Goal: Task Accomplishment & Management: Complete application form

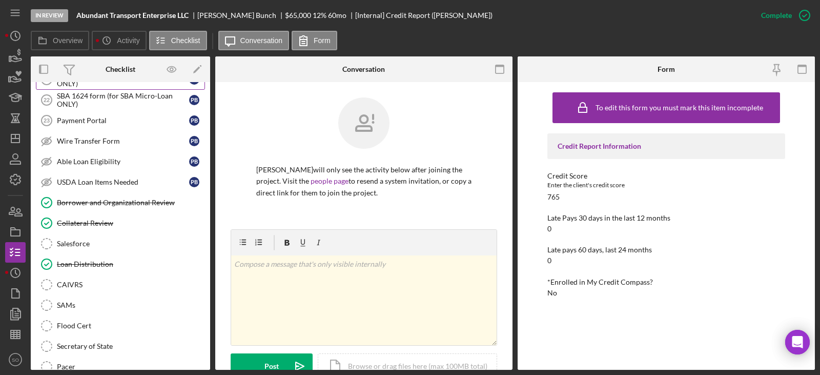
scroll to position [1179, 0]
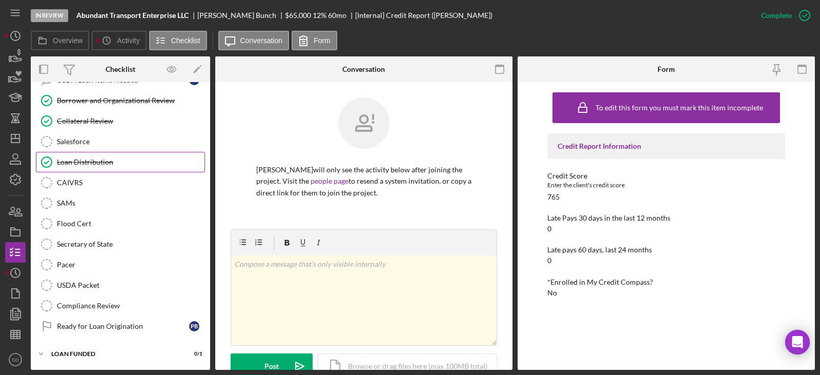
click at [97, 164] on div "Loan Distribution" at bounding box center [131, 162] width 148 height 8
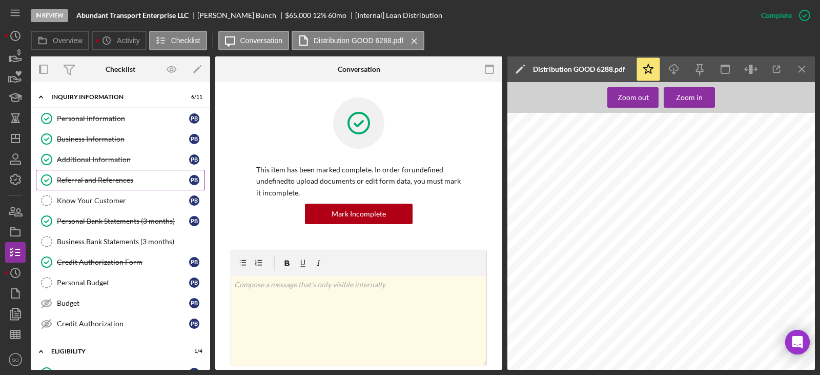
click at [95, 176] on div "Referral and References" at bounding box center [123, 180] width 132 height 8
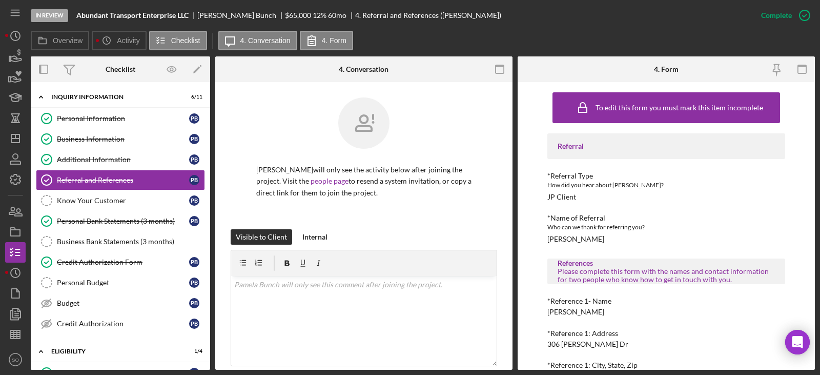
scroll to position [51, 0]
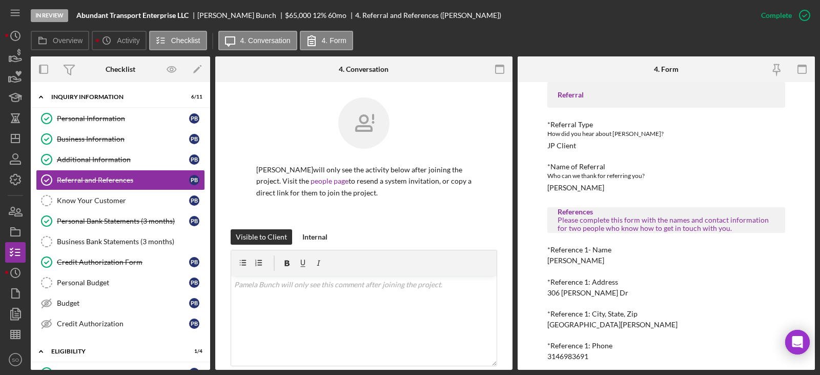
click at [586, 260] on div "[PERSON_NAME]" at bounding box center [576, 260] width 57 height 8
copy div "[PERSON_NAME]"
click at [562, 359] on div "3146983691" at bounding box center [568, 356] width 41 height 8
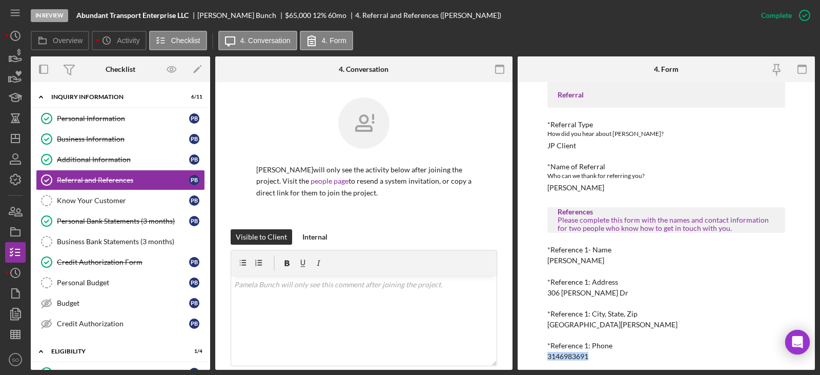
click at [562, 359] on div "3146983691" at bounding box center [568, 356] width 41 height 8
copy div "3146983691"
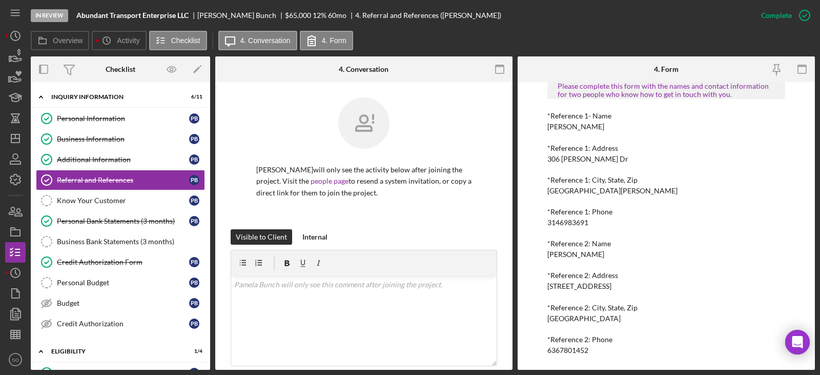
click at [567, 256] on div "[PERSON_NAME]" at bounding box center [576, 254] width 57 height 8
copy div "[PERSON_NAME]"
click at [564, 350] on div "6367801452" at bounding box center [568, 350] width 41 height 8
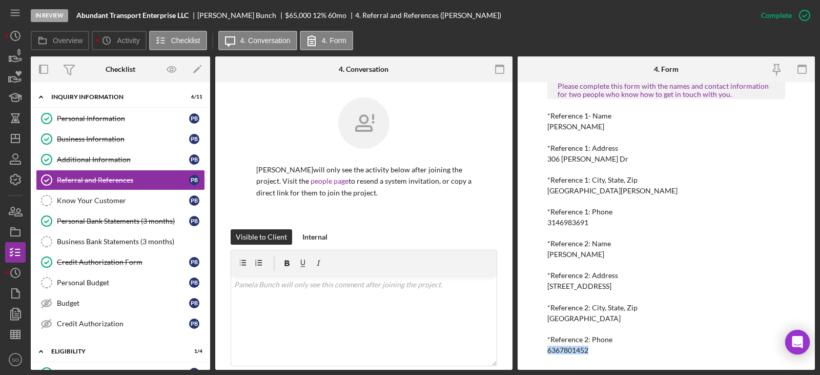
click at [564, 351] on div "6367801452" at bounding box center [568, 350] width 41 height 8
copy div "6367801452"
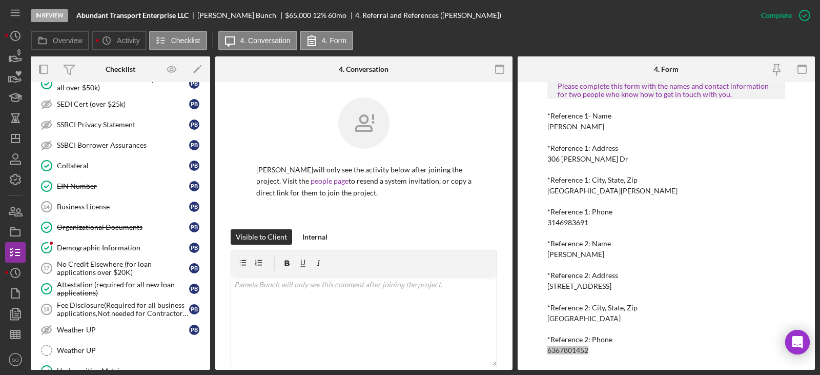
scroll to position [666, 0]
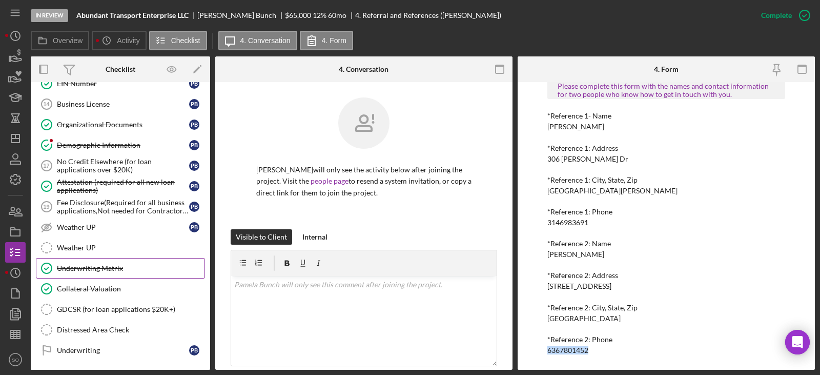
click at [82, 264] on div "Underwriting Matrix" at bounding box center [131, 268] width 148 height 8
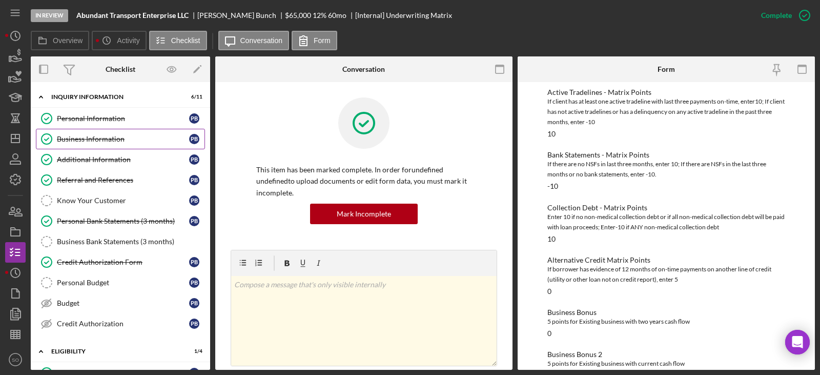
click at [116, 146] on link "Business Information Business Information P B" at bounding box center [120, 139] width 169 height 21
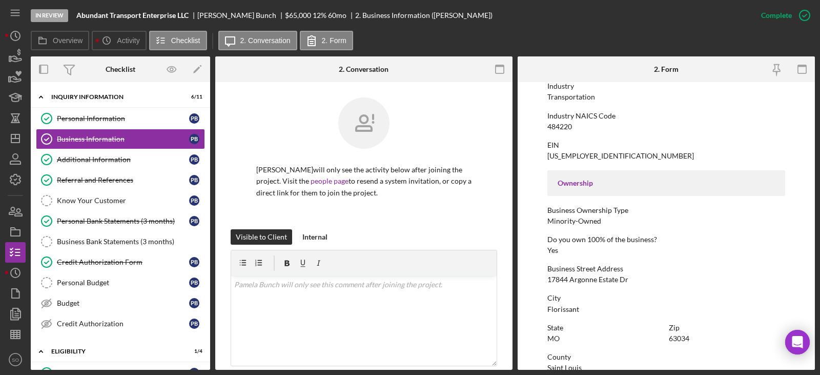
scroll to position [485, 0]
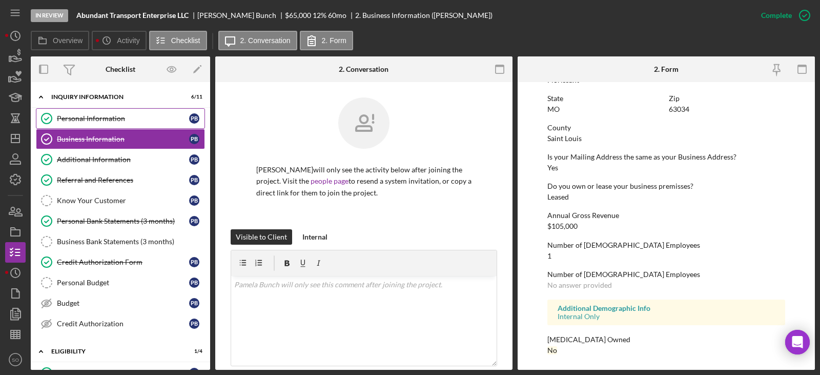
click at [85, 122] on div "Personal Information" at bounding box center [123, 118] width 132 height 8
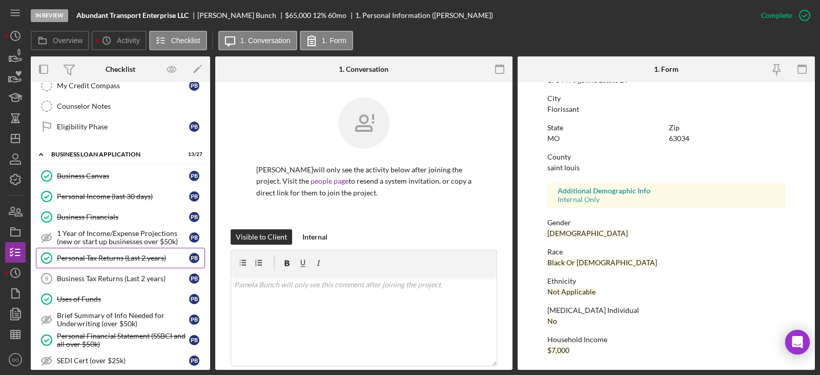
scroll to position [410, 0]
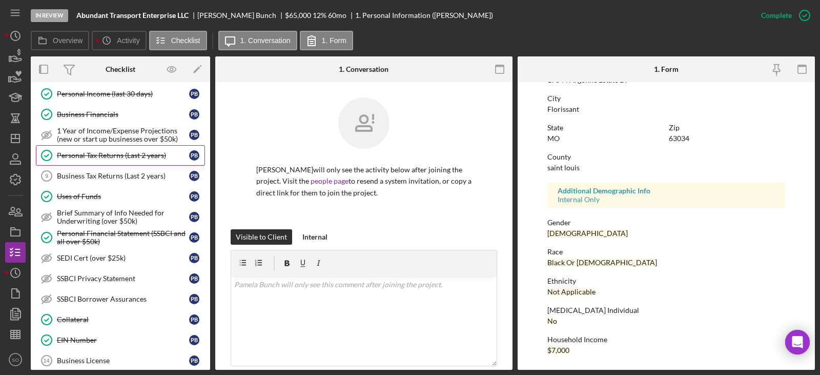
click at [126, 153] on div "Personal Tax Returns (Last 2 years)" at bounding box center [123, 155] width 132 height 8
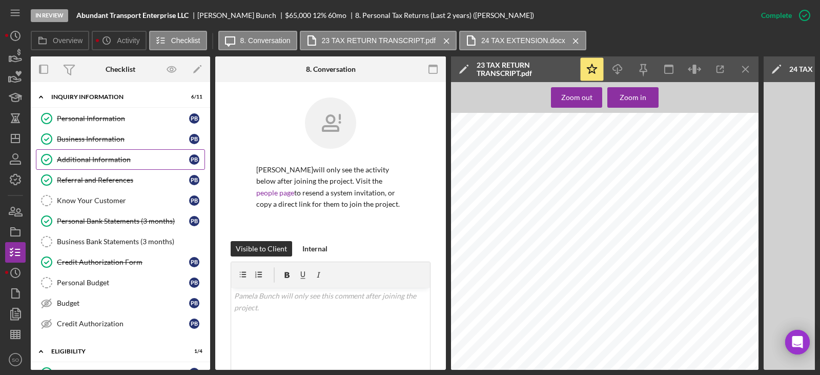
drag, startPoint x: 95, startPoint y: 140, endPoint x: 101, endPoint y: 155, distance: 16.4
click at [95, 140] on div "Business Information" at bounding box center [123, 139] width 132 height 8
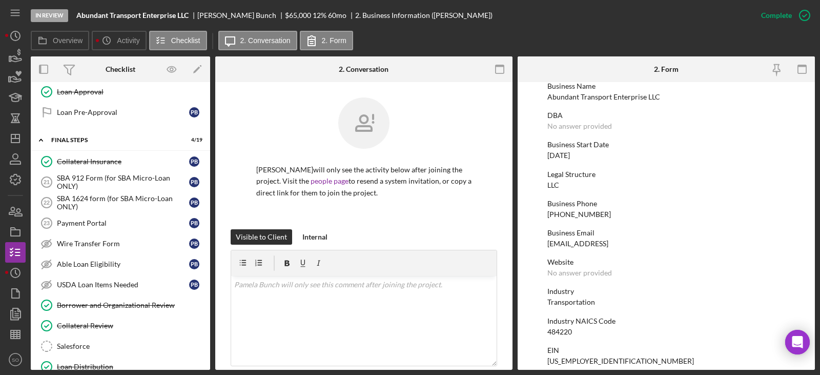
scroll to position [1128, 0]
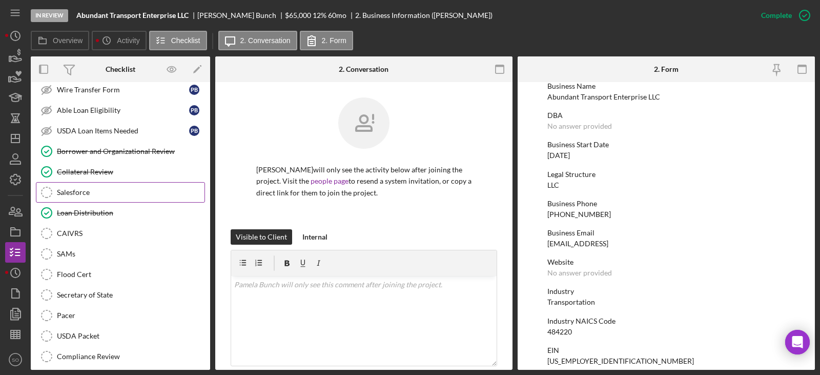
click at [83, 198] on link "Salesforce Salesforce" at bounding box center [120, 192] width 169 height 21
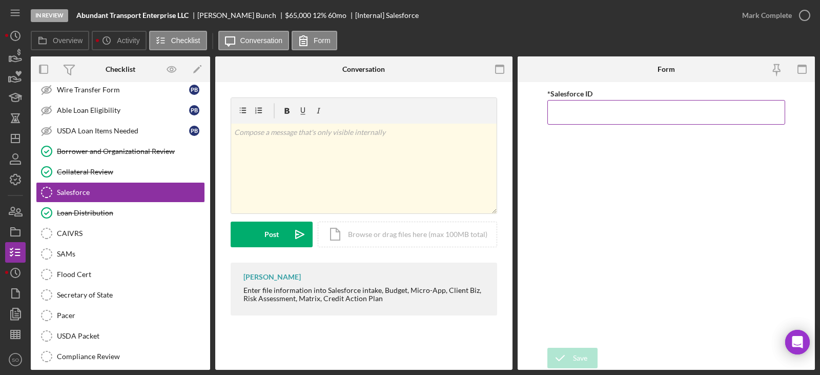
click at [577, 117] on input "*Salesforce ID" at bounding box center [667, 112] width 238 height 25
paste input "a0wPC000002PA33YAG"
type input "a0wPC000002PA33YAG"
click at [577, 361] on div "Save" at bounding box center [580, 358] width 14 height 21
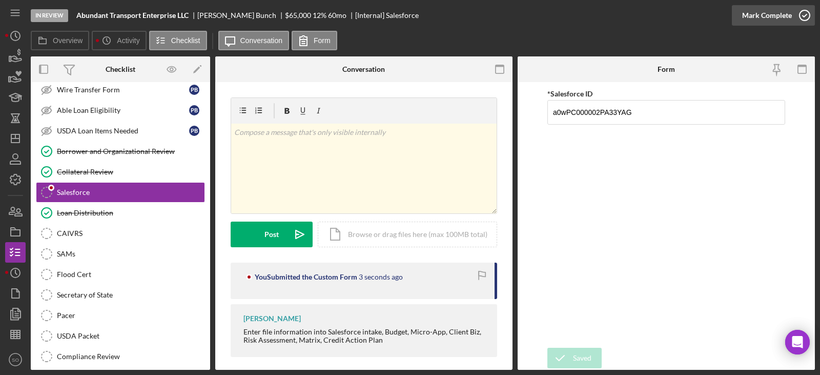
click at [750, 15] on div "Mark Complete" at bounding box center [767, 15] width 50 height 21
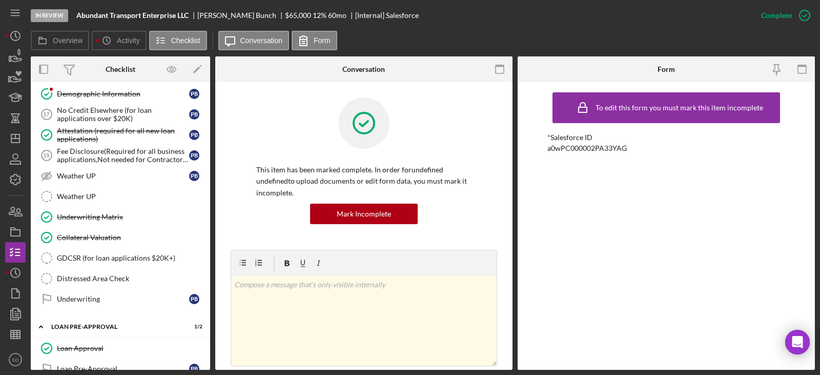
scroll to position [666, 0]
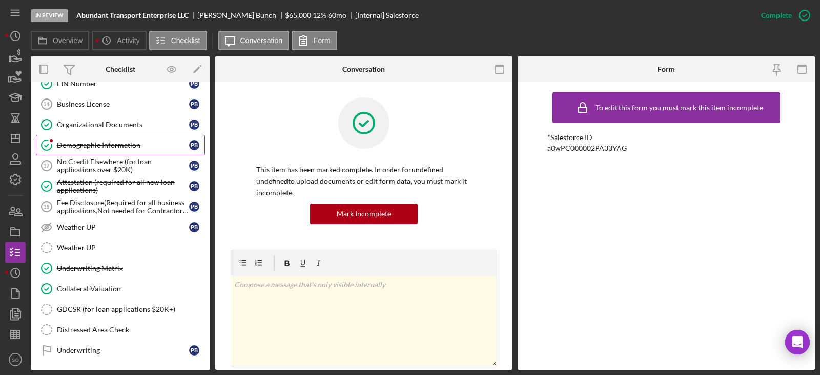
click at [118, 147] on div "Demographic Information" at bounding box center [123, 145] width 132 height 8
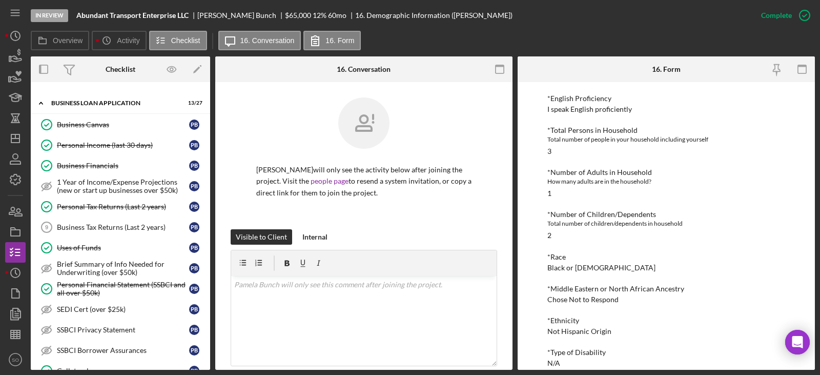
scroll to position [256, 0]
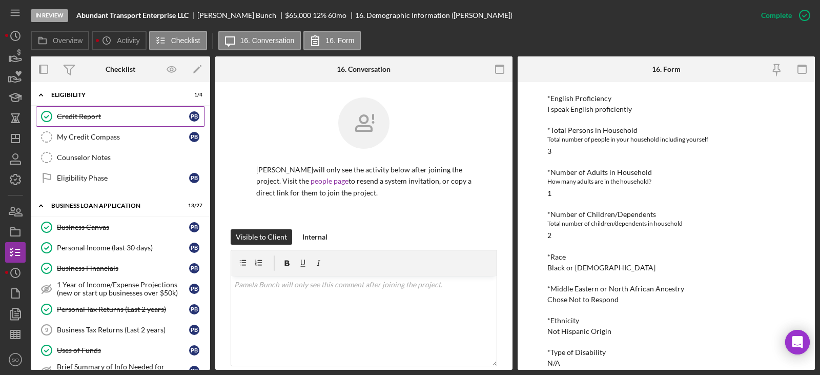
click at [85, 116] on div "Credit Report" at bounding box center [123, 116] width 132 height 8
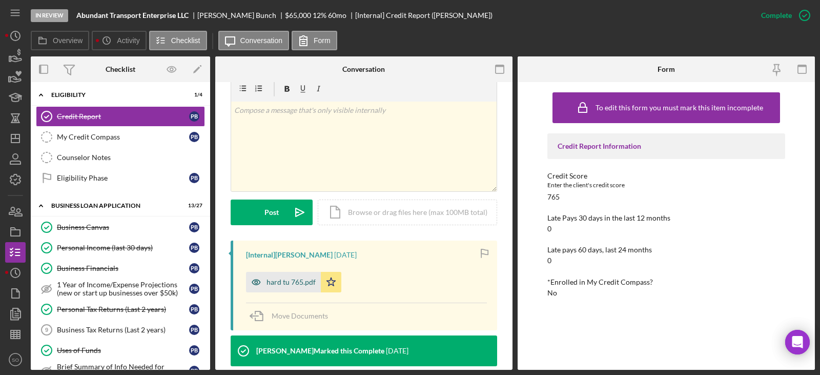
click at [297, 280] on div "hard tu 765.pdf" at bounding box center [291, 282] width 49 height 8
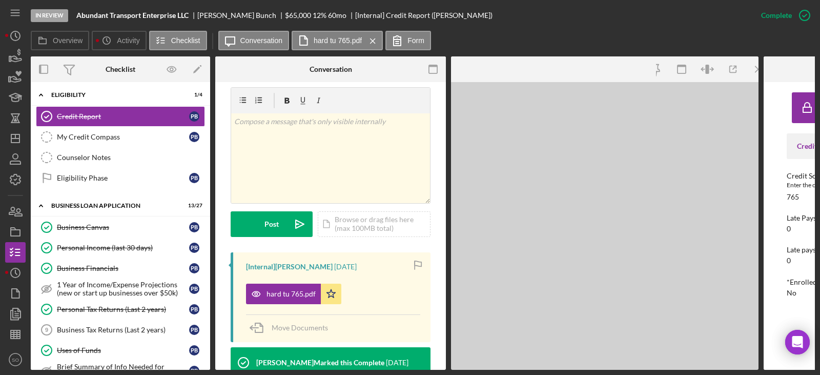
scroll to position [166, 0]
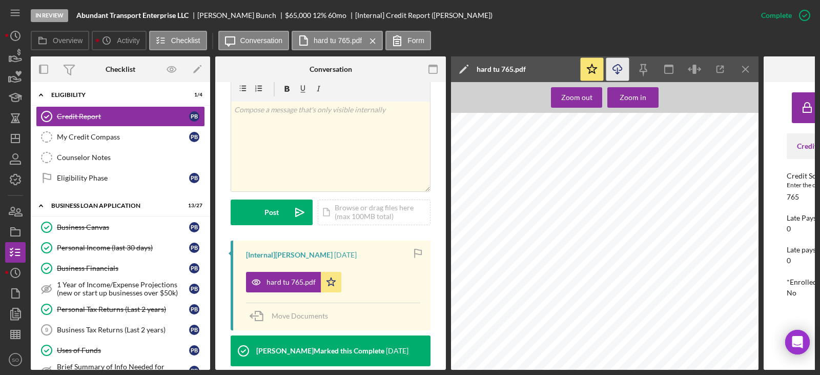
click at [612, 74] on icon "Icon/Download" at bounding box center [617, 69] width 23 height 23
click at [9, 138] on icon "Icon/Dashboard" at bounding box center [16, 139] width 26 height 26
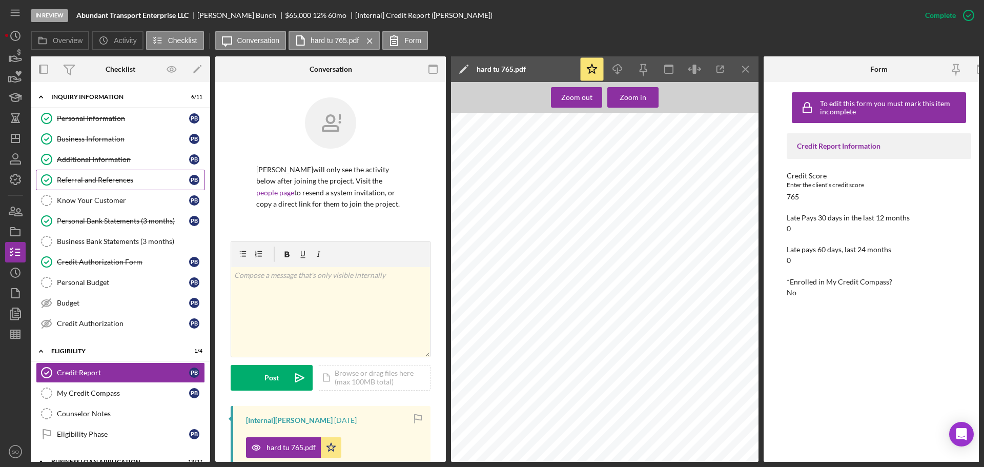
scroll to position [166, 0]
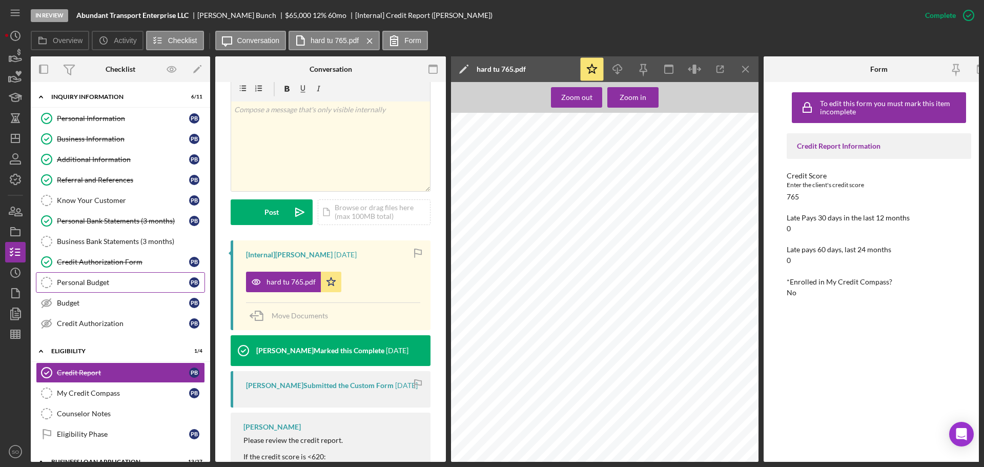
click at [114, 286] on div "Personal Budget" at bounding box center [123, 282] width 132 height 8
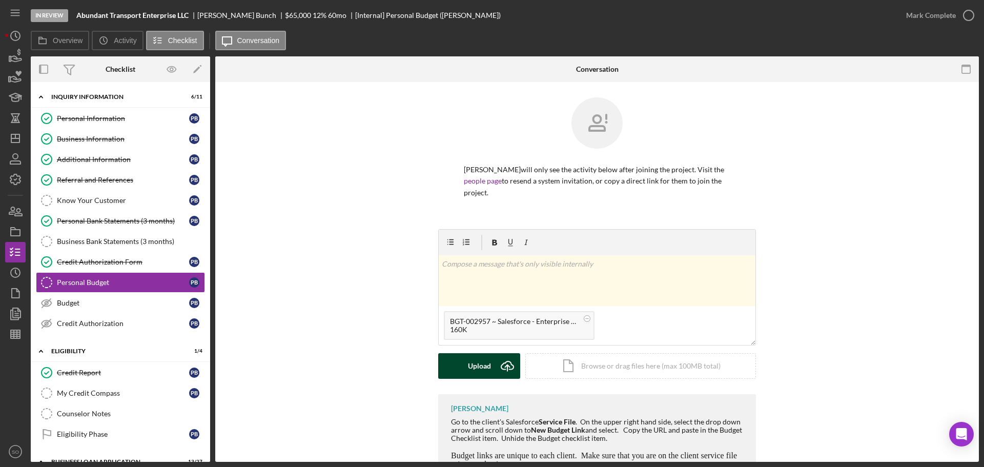
click at [478, 363] on div "Upload" at bounding box center [479, 366] width 23 height 26
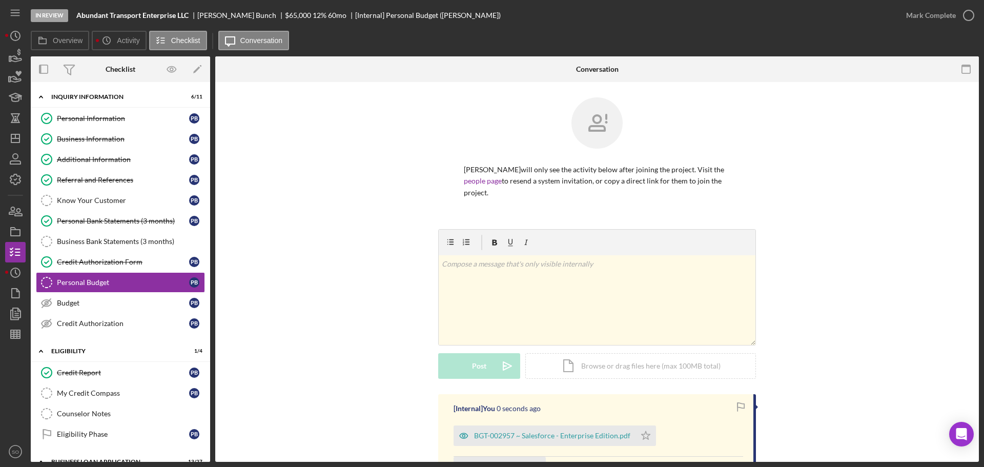
scroll to position [135, 0]
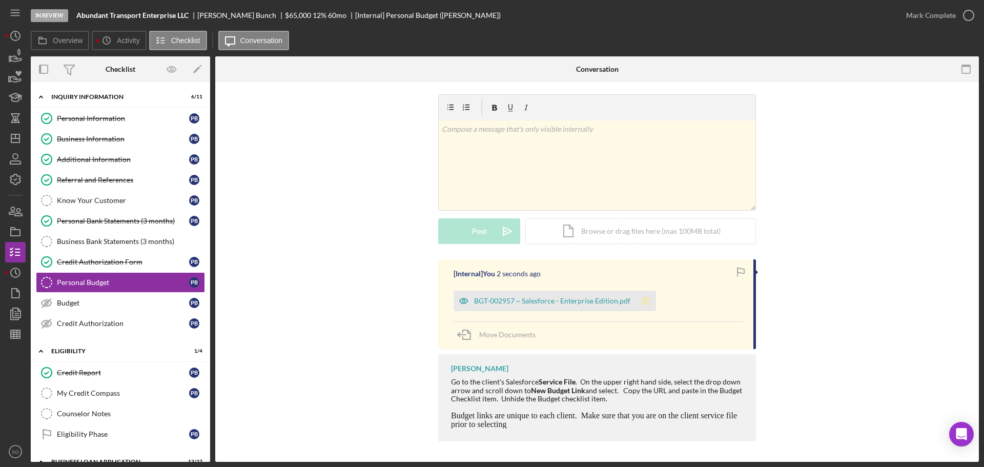
click at [644, 308] on icon "Icon/Star" at bounding box center [646, 301] width 21 height 21
click at [914, 17] on div "Mark Complete" at bounding box center [931, 15] width 50 height 21
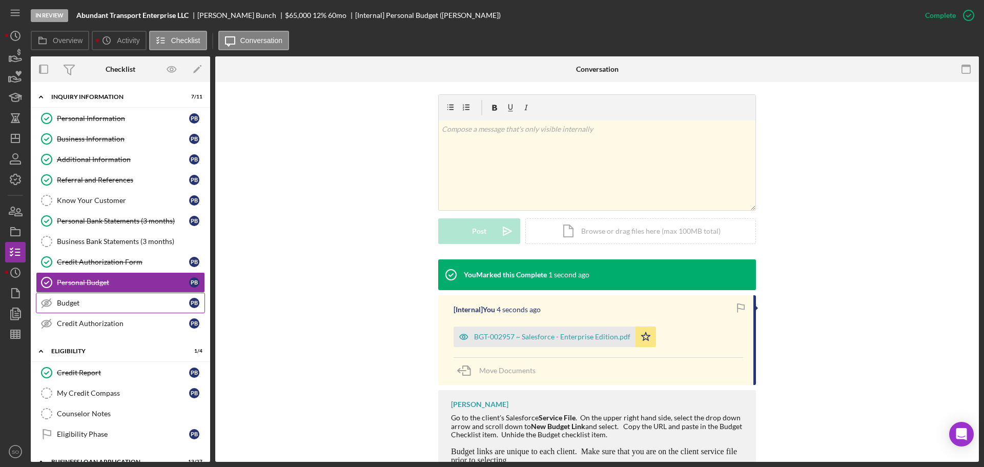
click at [84, 307] on div "Budget" at bounding box center [123, 303] width 132 height 8
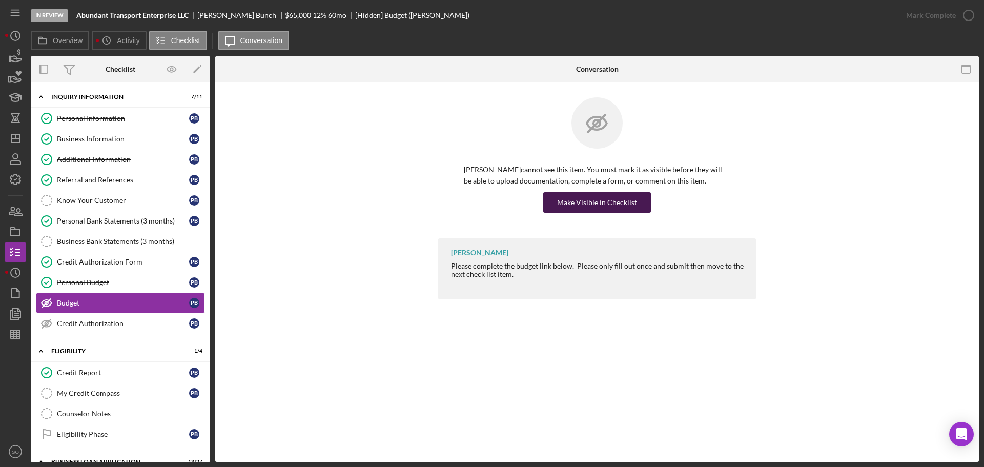
click at [573, 211] on div "Make Visible in Checklist" at bounding box center [597, 202] width 80 height 21
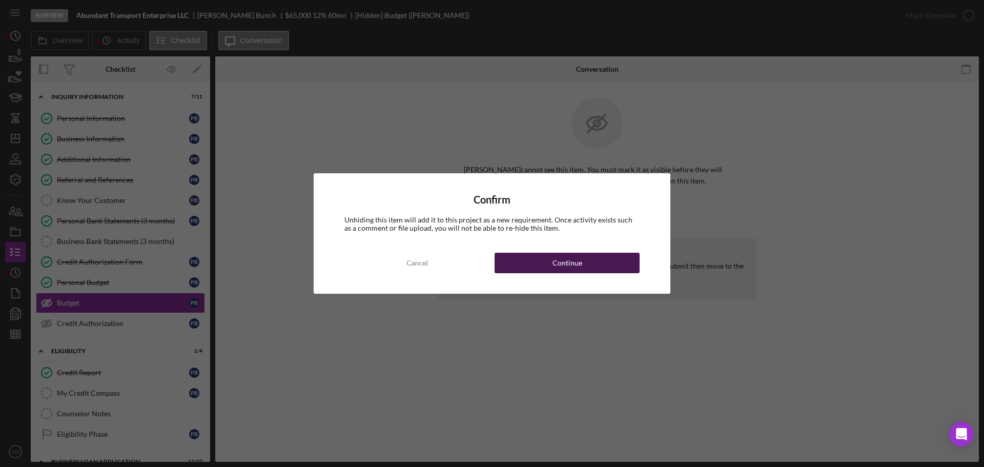
click at [580, 262] on div "Continue" at bounding box center [568, 263] width 30 height 21
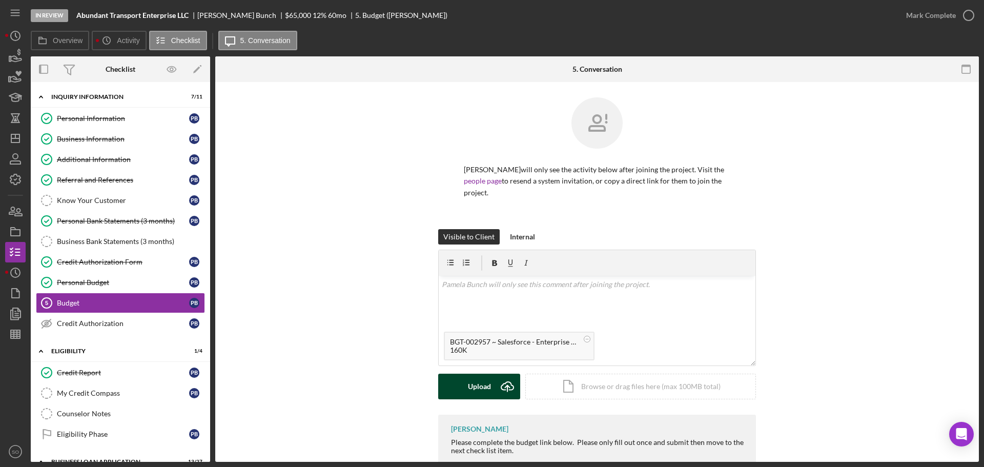
click at [468, 391] on div "Upload" at bounding box center [479, 387] width 23 height 26
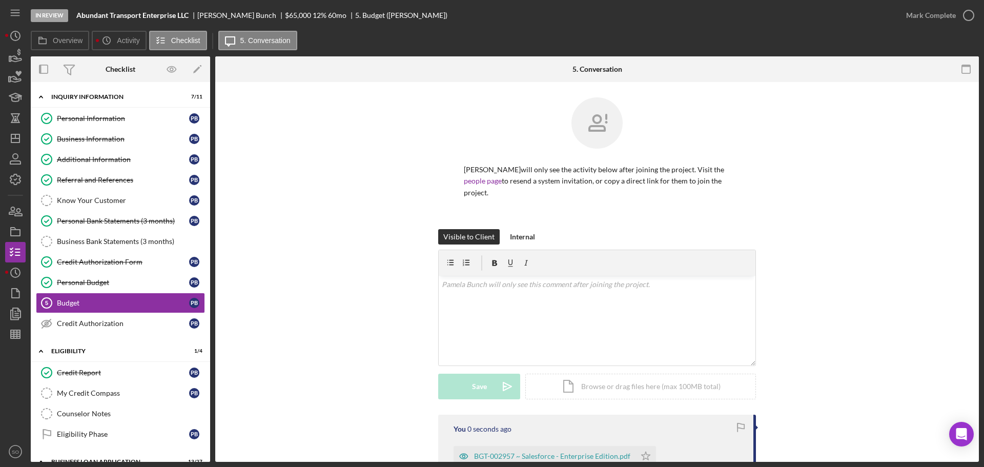
scroll to position [103, 0]
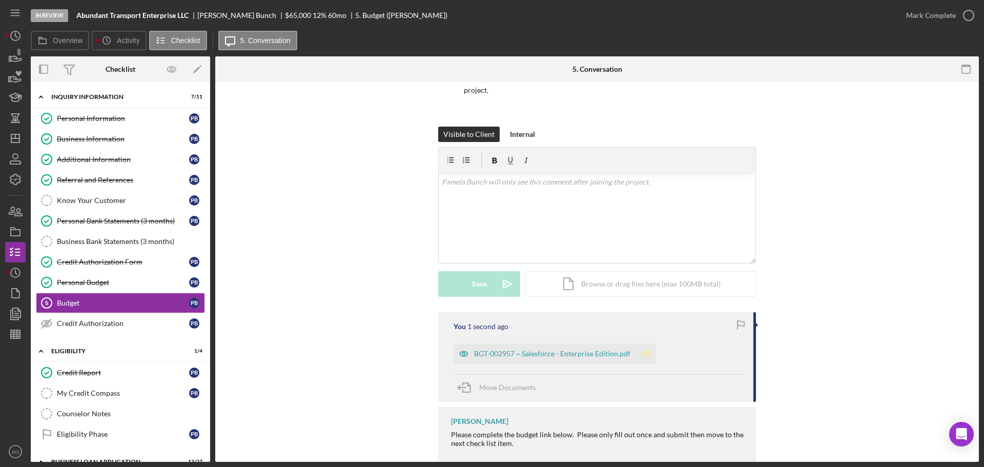
click at [642, 356] on polygon "button" at bounding box center [646, 353] width 9 height 8
click at [929, 19] on div "Mark Complete" at bounding box center [931, 15] width 50 height 21
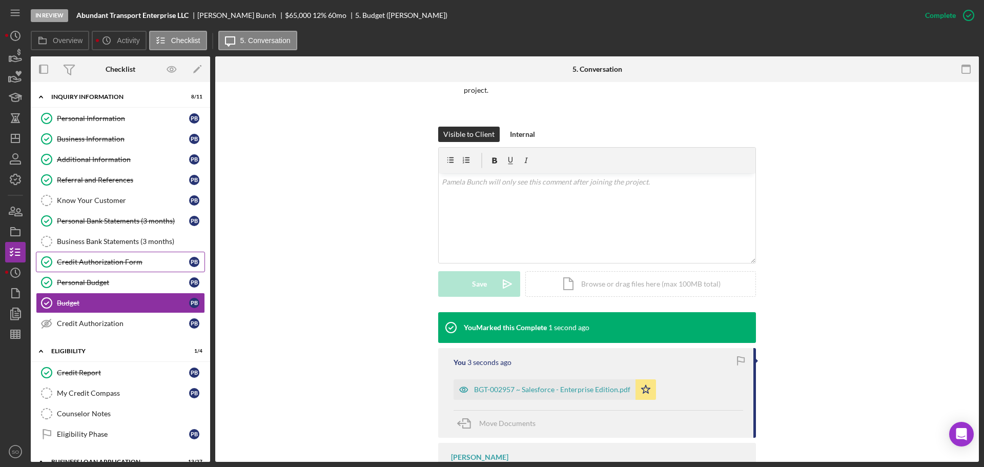
click at [127, 270] on link "Credit Authorization Form Credit Authorization Form P B" at bounding box center [120, 262] width 169 height 21
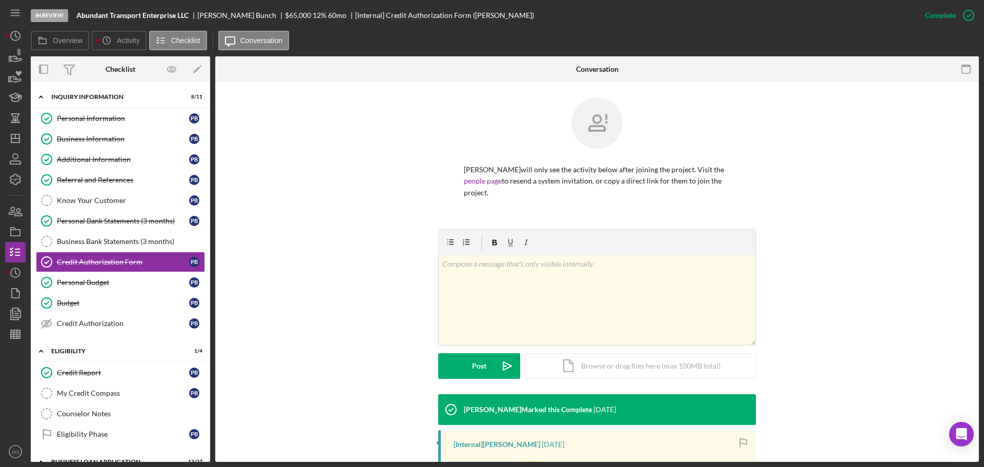
scroll to position [154, 0]
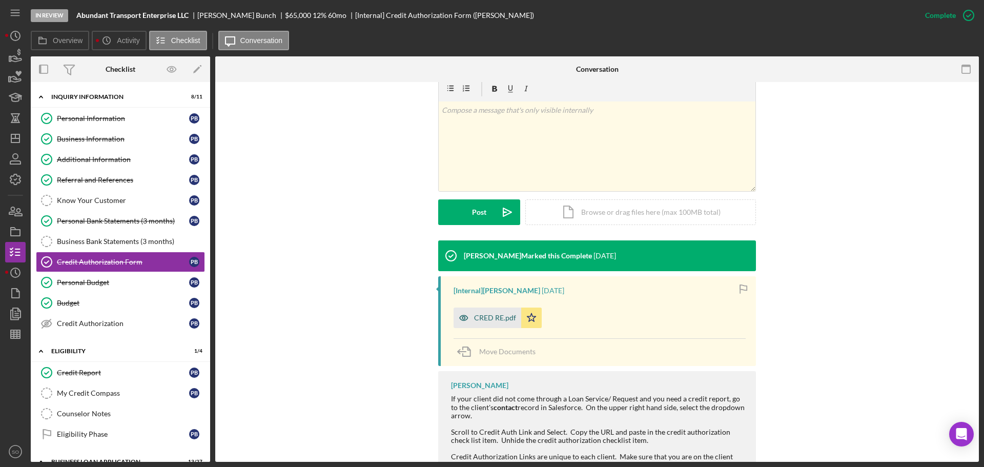
click at [498, 319] on div "CRED RE.pdf" at bounding box center [495, 318] width 42 height 8
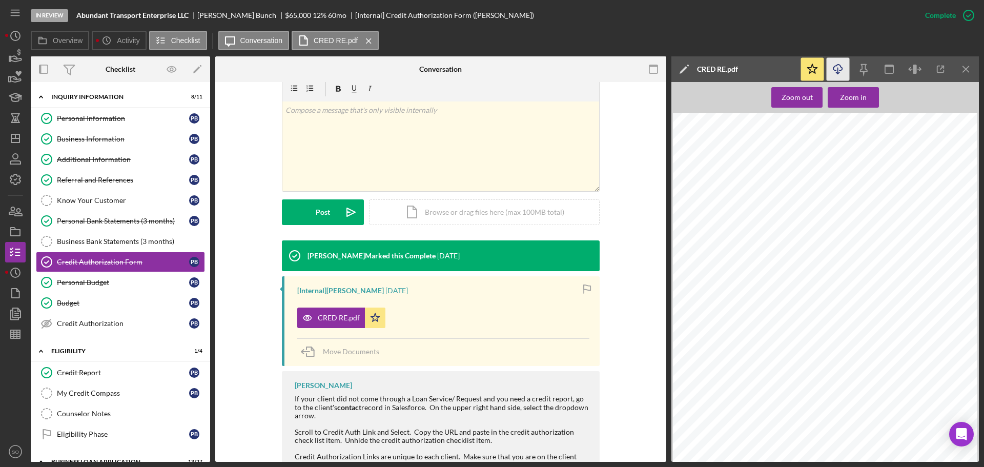
click at [846, 68] on icon "Icon/Download" at bounding box center [838, 69] width 23 height 23
drag, startPoint x: 119, startPoint y: 318, endPoint x: 207, endPoint y: 287, distance: 93.6
click at [119, 318] on link "Credit Authorization Credit Authorization P B" at bounding box center [120, 323] width 169 height 21
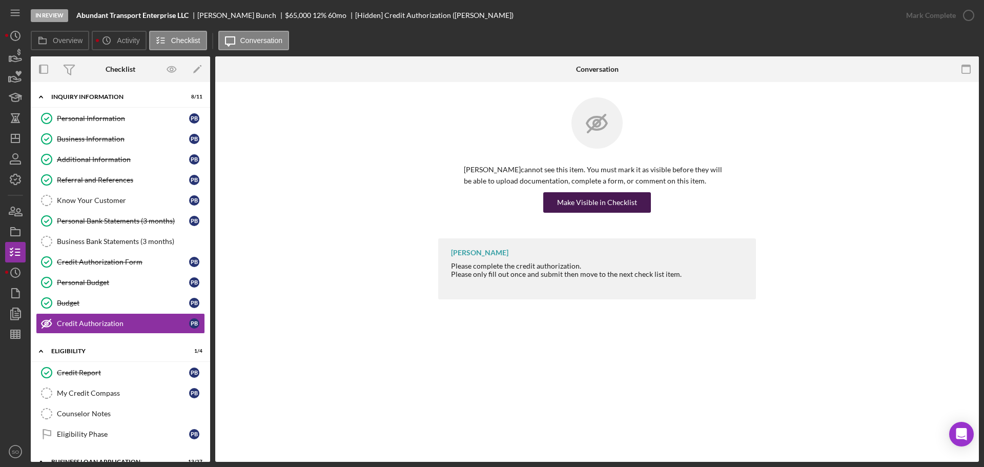
click at [558, 207] on button "Make Visible in Checklist" at bounding box center [597, 202] width 108 height 21
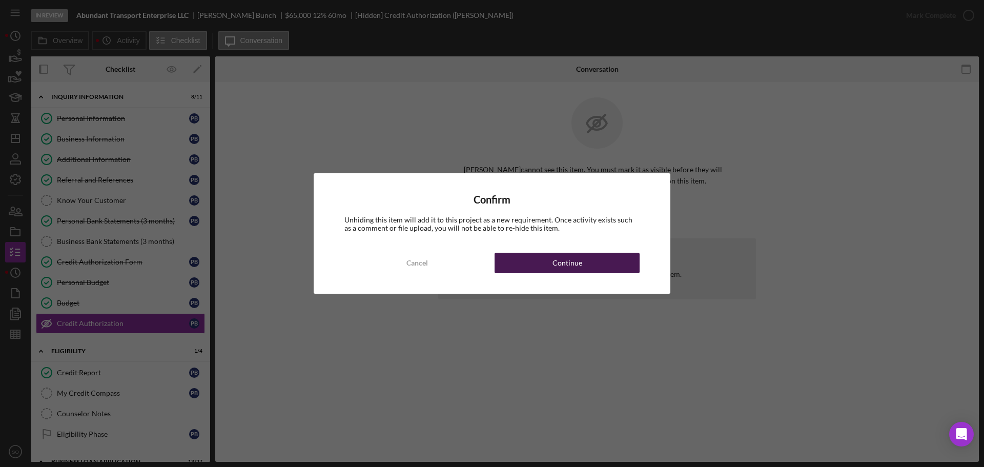
click at [566, 271] on div "Continue" at bounding box center [568, 263] width 30 height 21
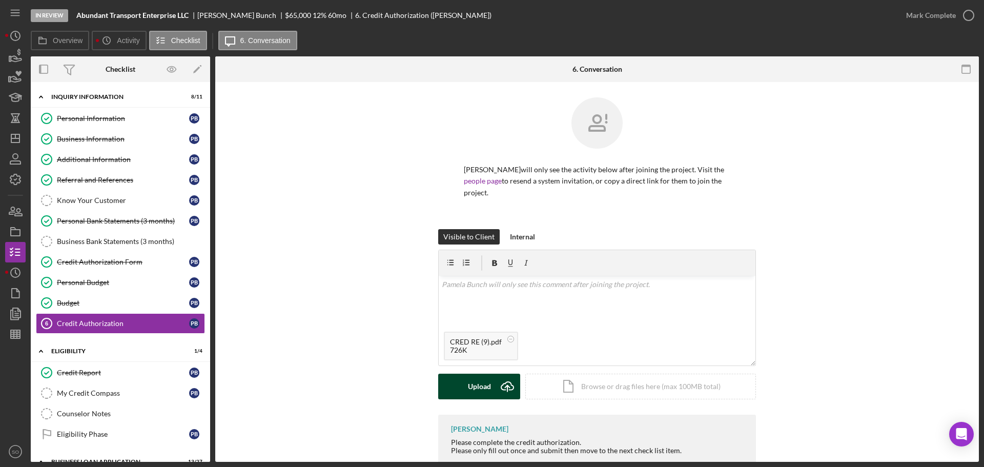
click at [468, 385] on div "Upload" at bounding box center [479, 387] width 23 height 26
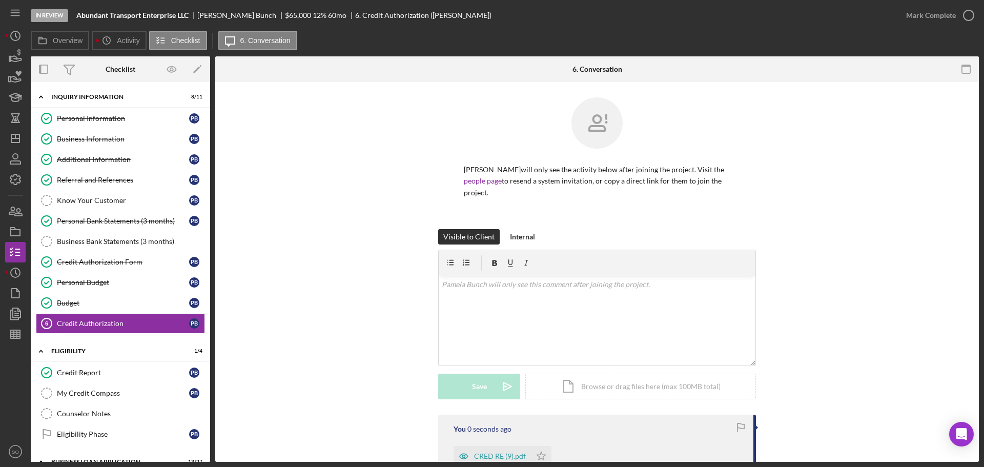
scroll to position [103, 0]
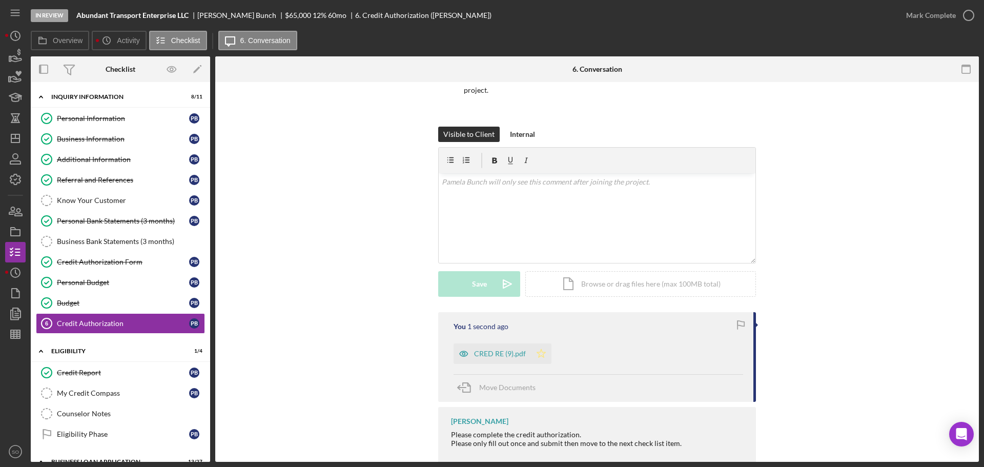
click at [542, 356] on icon "Icon/Star" at bounding box center [541, 353] width 21 height 21
click at [913, 13] on div "Mark Complete" at bounding box center [931, 15] width 50 height 21
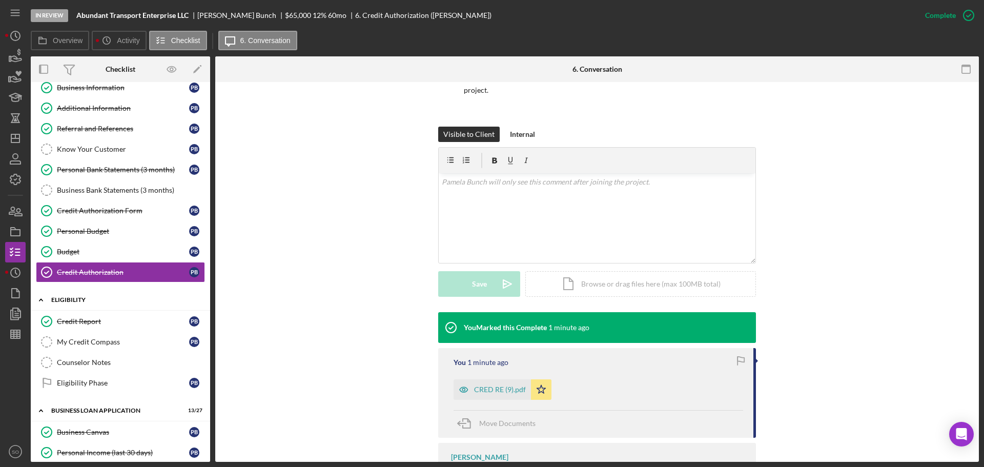
scroll to position [0, 0]
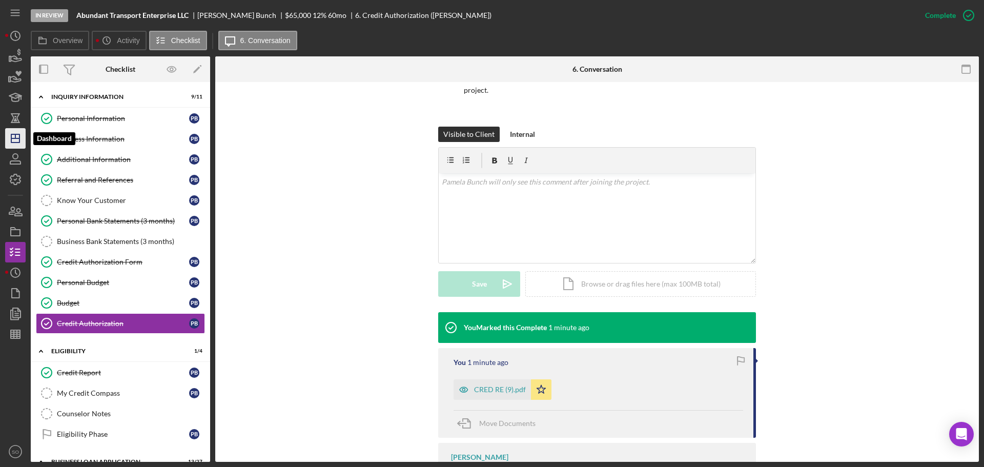
click at [15, 146] on icon "Icon/Dashboard" at bounding box center [16, 139] width 26 height 26
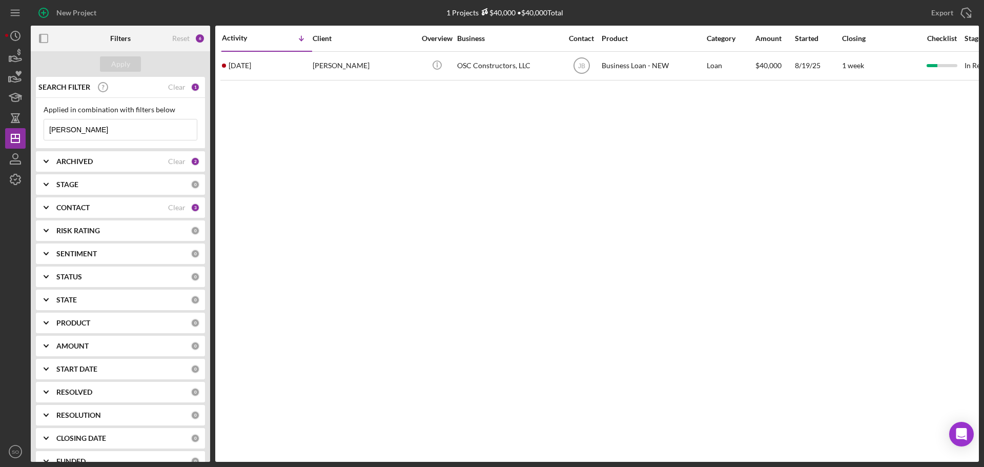
drag, startPoint x: 108, startPoint y: 132, endPoint x: 0, endPoint y: 110, distance: 109.9
click at [0, 111] on div "New Project 1 Projects $40,000 • $40,000 Total ortman Export Icon/Export Filter…" at bounding box center [492, 233] width 984 height 467
click at [122, 65] on div "Apply" at bounding box center [120, 63] width 19 height 15
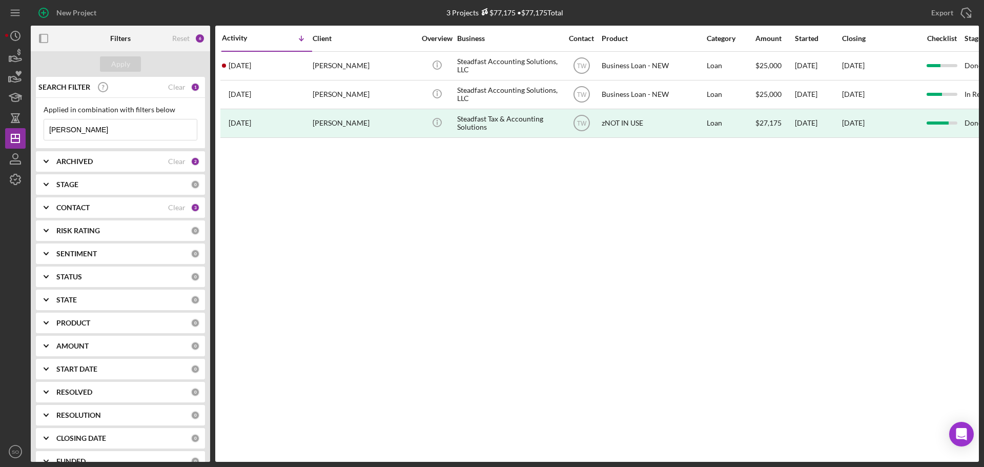
drag, startPoint x: 88, startPoint y: 133, endPoint x: 0, endPoint y: 105, distance: 92.7
click at [0, 105] on div "New Project 3 Projects $77,175 • $77,175 Total ortman Export Icon/Export Filter…" at bounding box center [492, 233] width 984 height 467
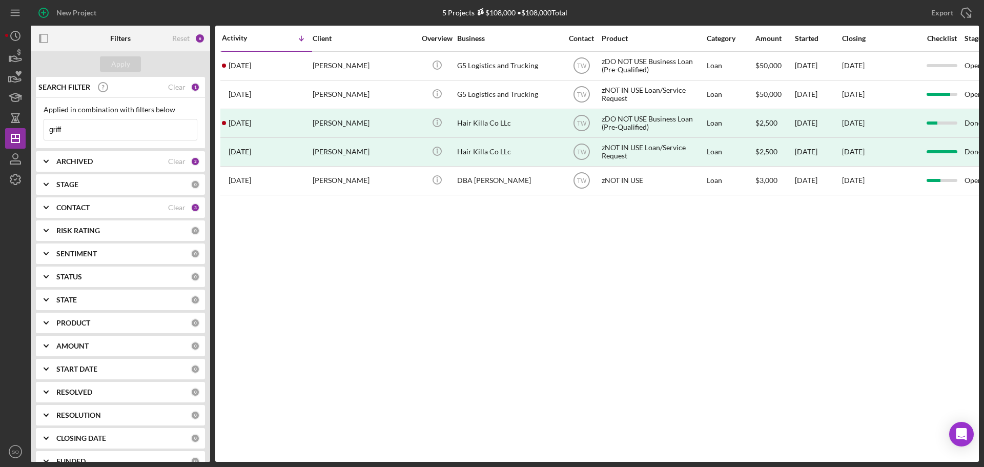
type input "griff"
click at [139, 207] on div "CONTACT" at bounding box center [112, 208] width 112 height 8
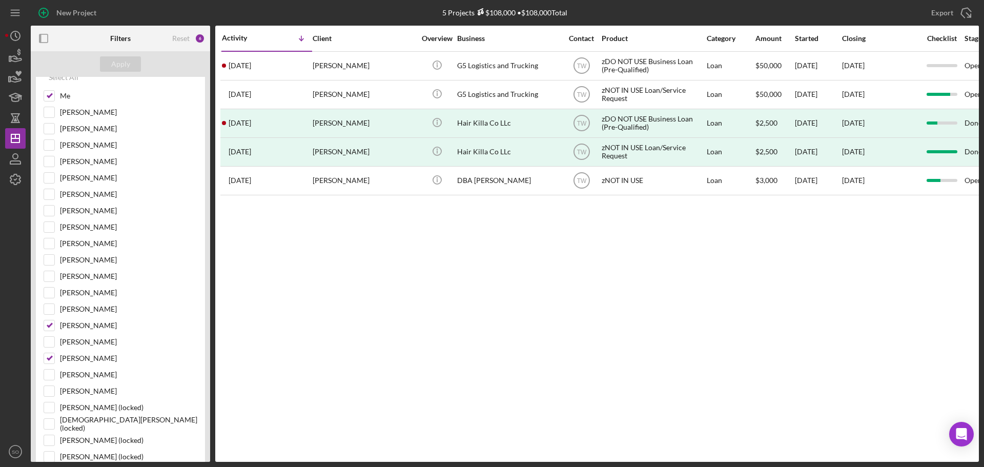
scroll to position [205, 0]
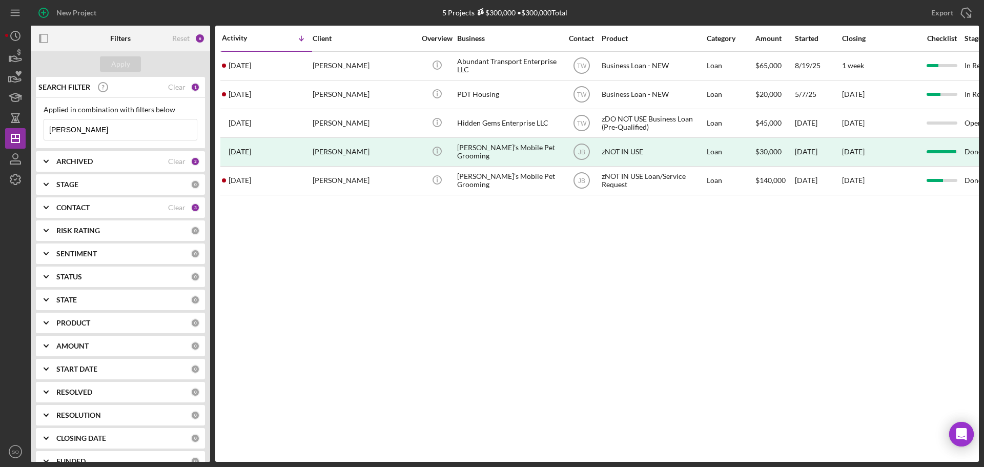
drag, startPoint x: 124, startPoint y: 130, endPoint x: 37, endPoint y: 129, distance: 86.6
click at [37, 129] on div "Applied in combination with filters below pamela bunch Icon/Menu Close" at bounding box center [120, 123] width 169 height 51
type input "[PERSON_NAME]"
click at [123, 64] on div "Apply" at bounding box center [120, 63] width 19 height 15
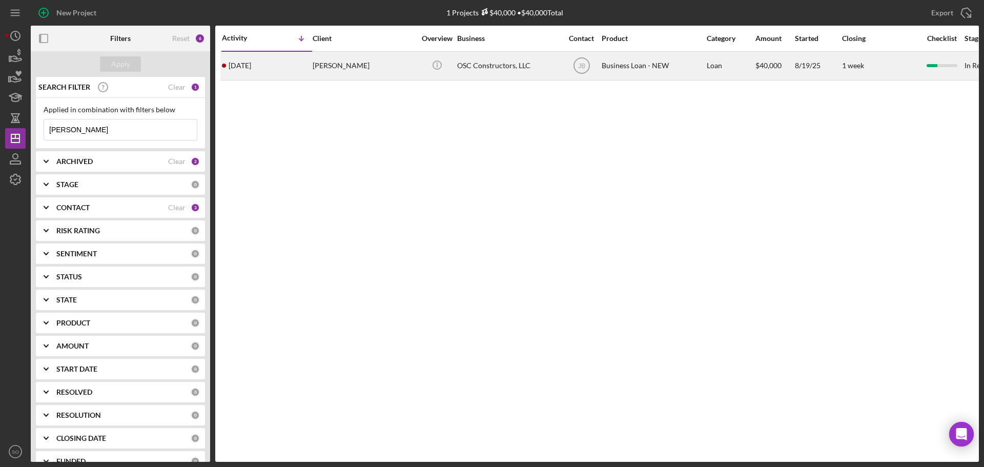
click at [340, 67] on div "Timothy Ortmann" at bounding box center [364, 65] width 103 height 27
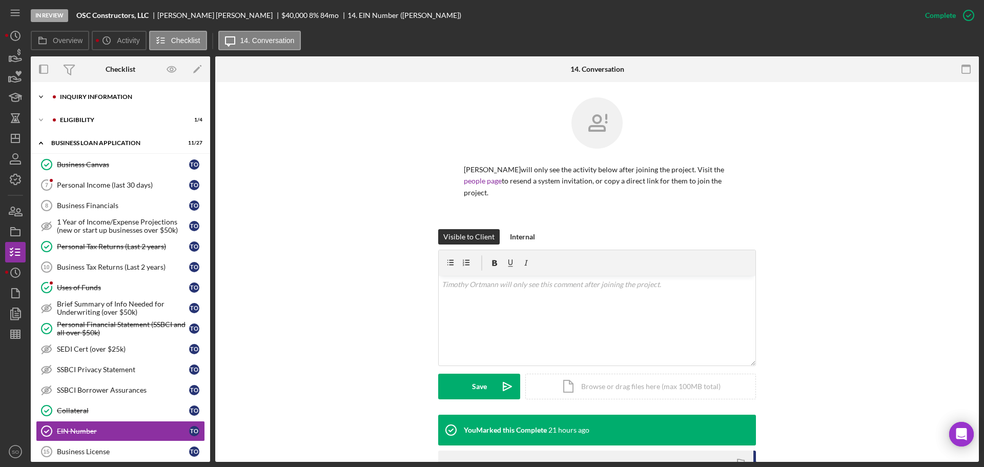
click at [97, 102] on div "Icon/Expander INQUIRY INFORMATION 7 / 11" at bounding box center [120, 97] width 179 height 21
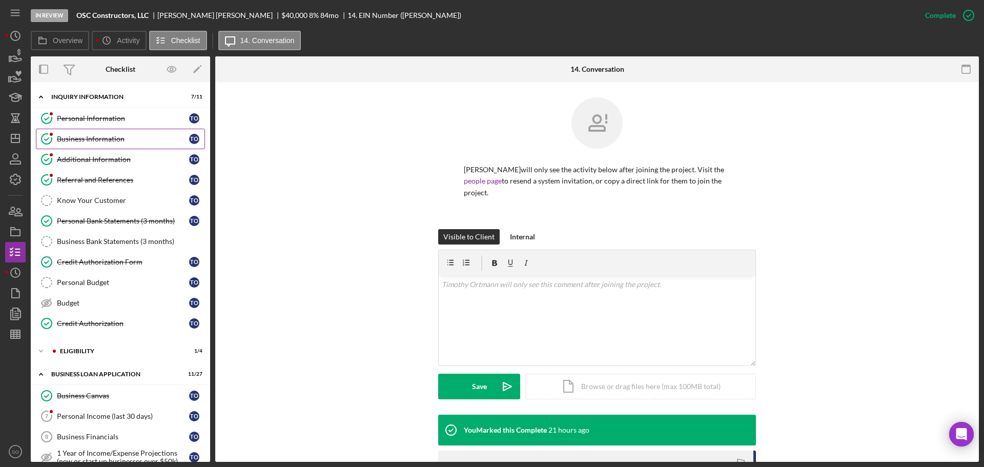
click at [93, 141] on div "Business Information" at bounding box center [123, 139] width 132 height 8
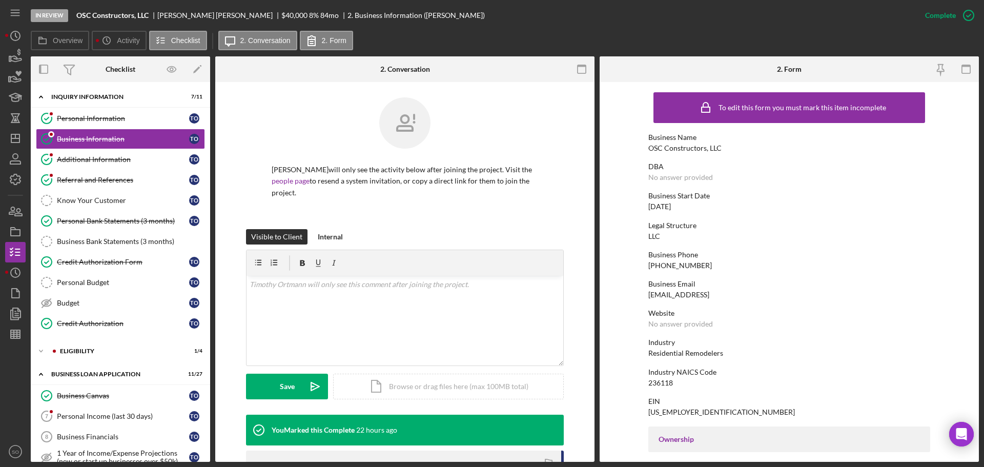
click at [676, 149] on div "OSC Constructors, LLC" at bounding box center [685, 148] width 73 height 8
copy div "OSC Constructors, LLC"
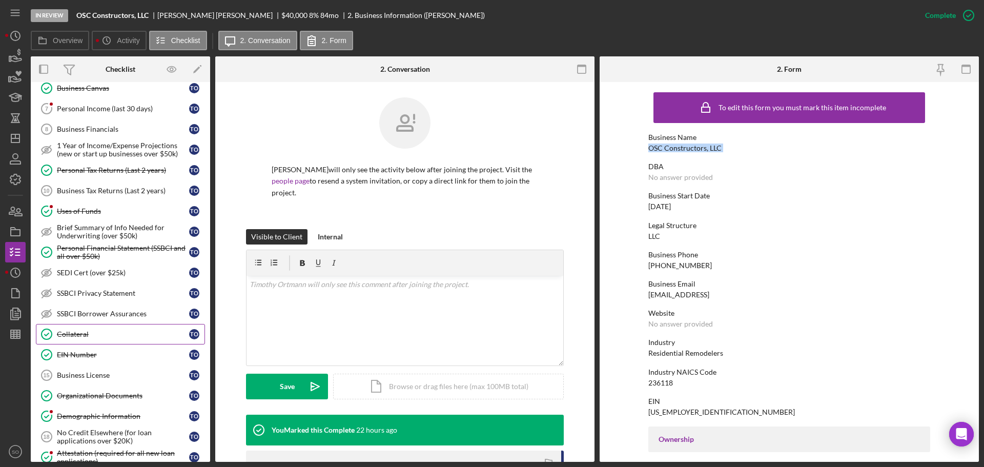
click at [116, 346] on link "EIN Number EIN Number T O" at bounding box center [120, 355] width 169 height 21
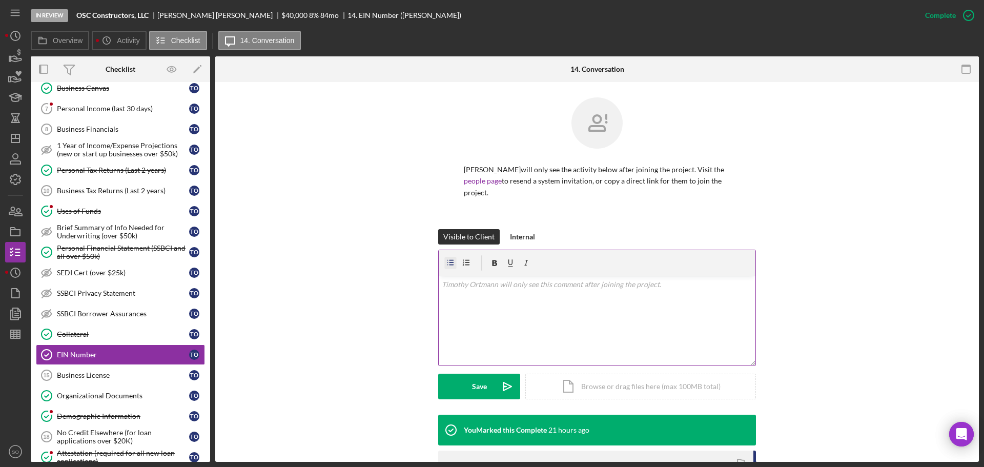
scroll to position [157, 0]
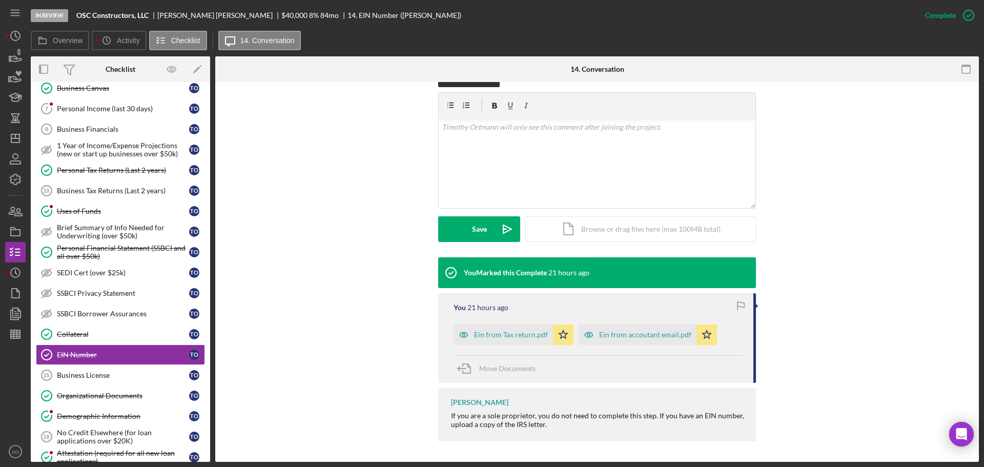
click at [632, 335] on div "Ein from accoutant email.pdf" at bounding box center [645, 335] width 92 height 8
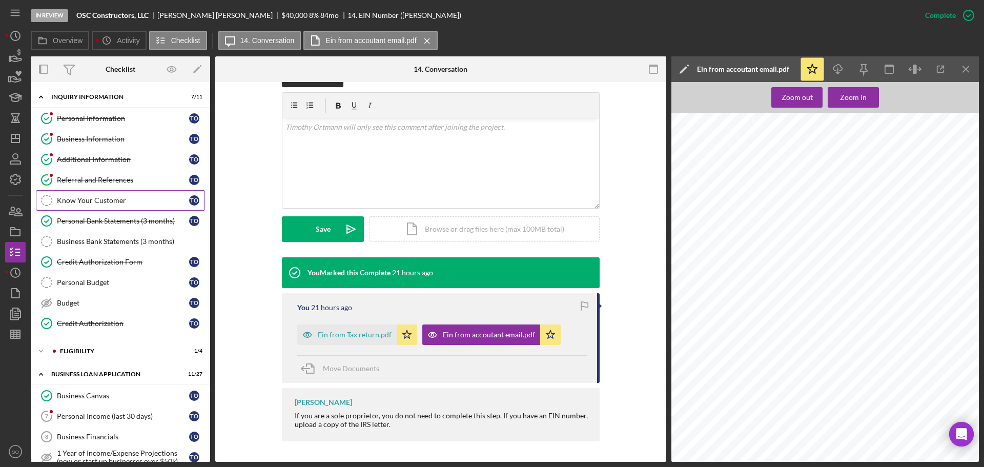
scroll to position [103, 0]
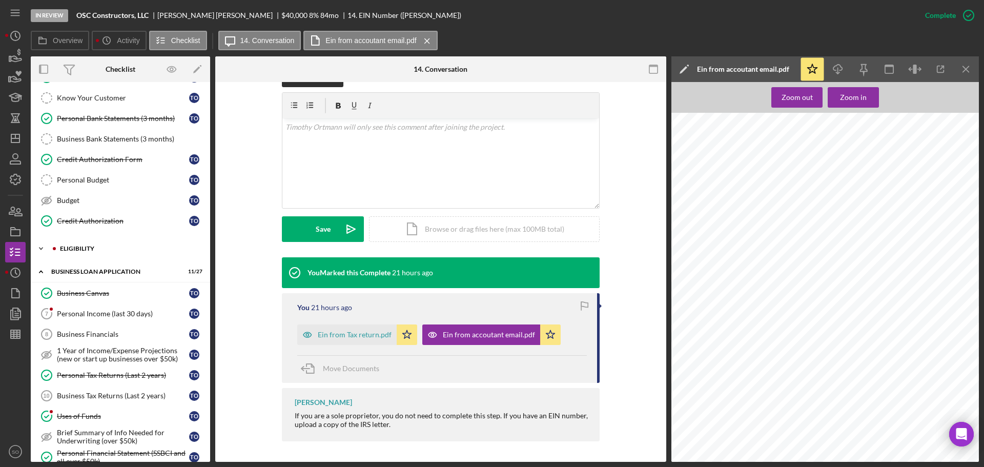
click at [106, 255] on div "Icon/Expander ELIGIBILITY 1 / 4" at bounding box center [120, 248] width 179 height 21
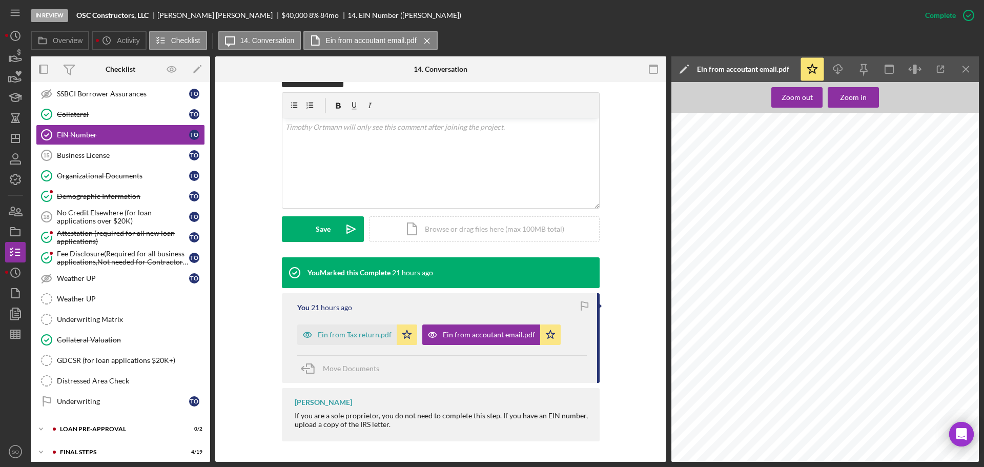
scroll to position [644, 0]
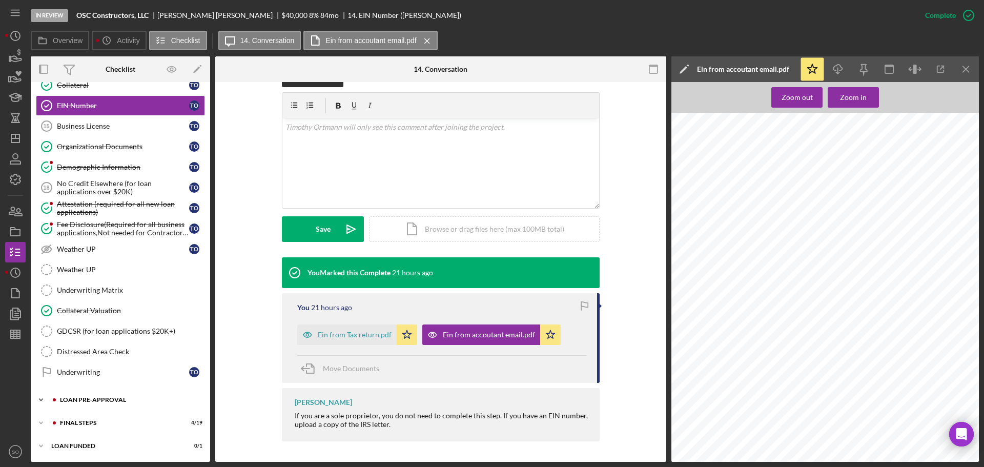
click at [109, 404] on div "Icon/Expander LOAN PRE-APPROVAL 0 / 2" at bounding box center [120, 400] width 179 height 21
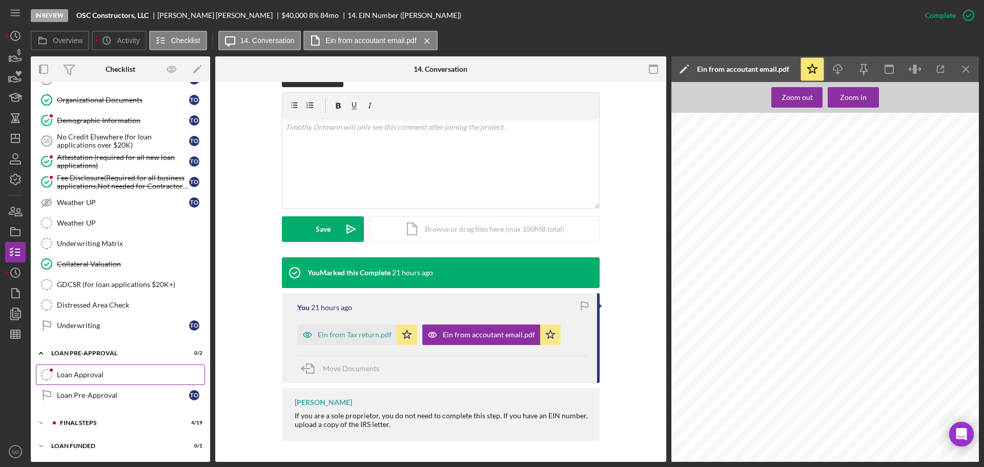
click at [97, 378] on div "Loan Approval" at bounding box center [131, 375] width 148 height 8
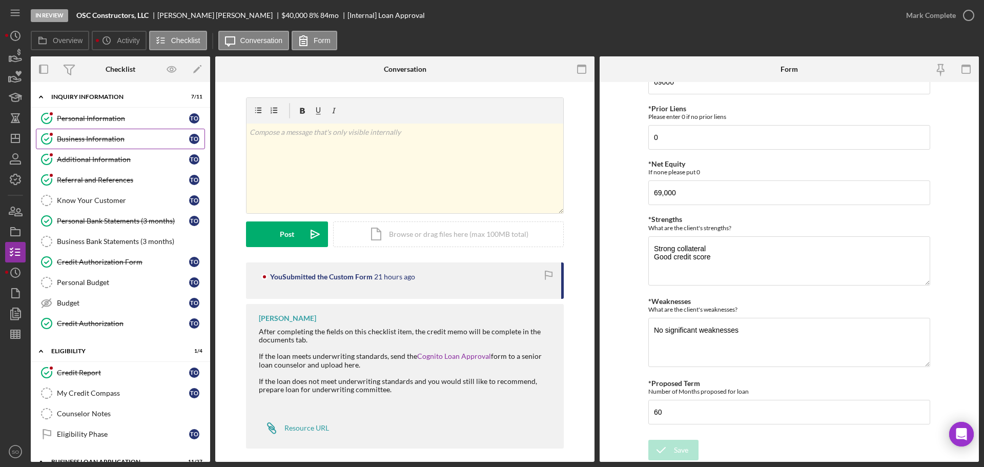
click at [114, 141] on div "Business Information" at bounding box center [123, 139] width 132 height 8
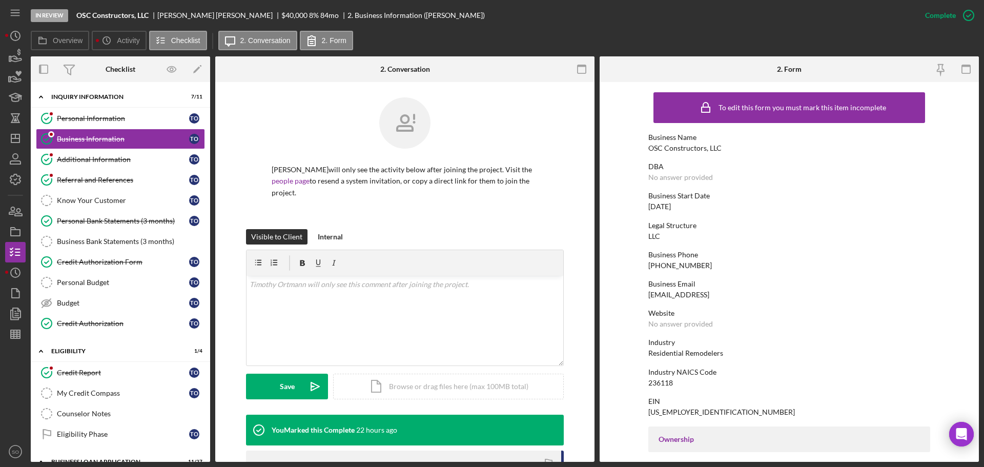
click at [697, 147] on div "OSC Constructors, LLC" at bounding box center [685, 148] width 73 height 8
click at [695, 148] on div "OSC Constructors, LLC" at bounding box center [685, 148] width 73 height 8
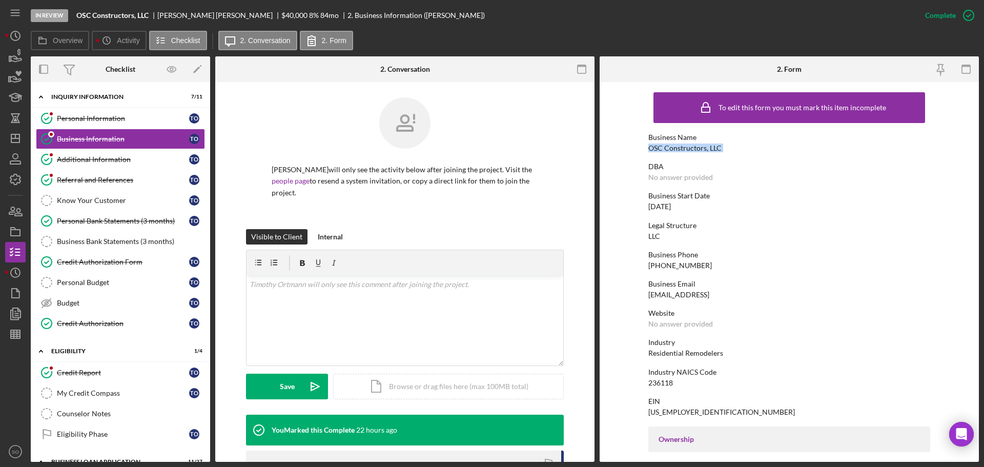
click at [695, 148] on div "OSC Constructors, LLC" at bounding box center [685, 148] width 73 height 8
copy div "OSC Constructors, LLC"
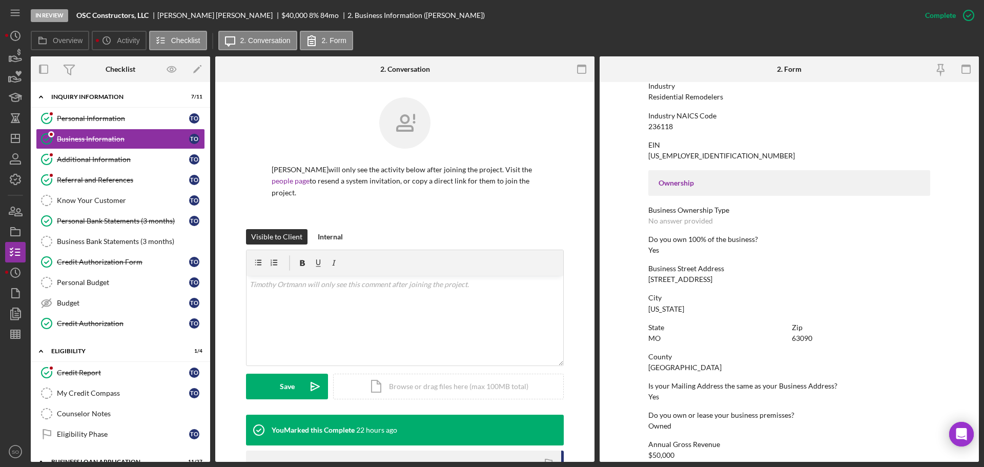
click at [681, 281] on div "2112 E 5th Street" at bounding box center [681, 279] width 64 height 8
copy div "2112 E 5th Street"
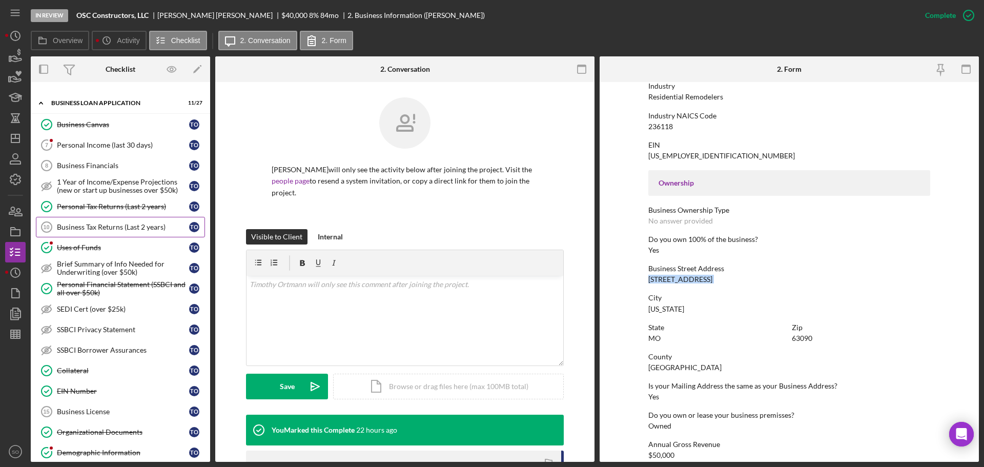
scroll to position [410, 0]
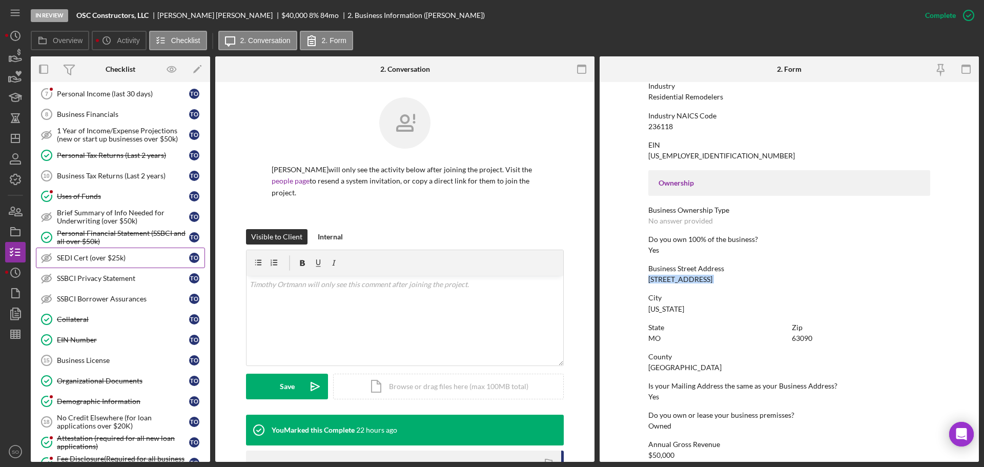
drag, startPoint x: 112, startPoint y: 254, endPoint x: 133, endPoint y: 259, distance: 22.1
click at [112, 254] on div "SEDI Cert (over $25k)" at bounding box center [123, 258] width 132 height 8
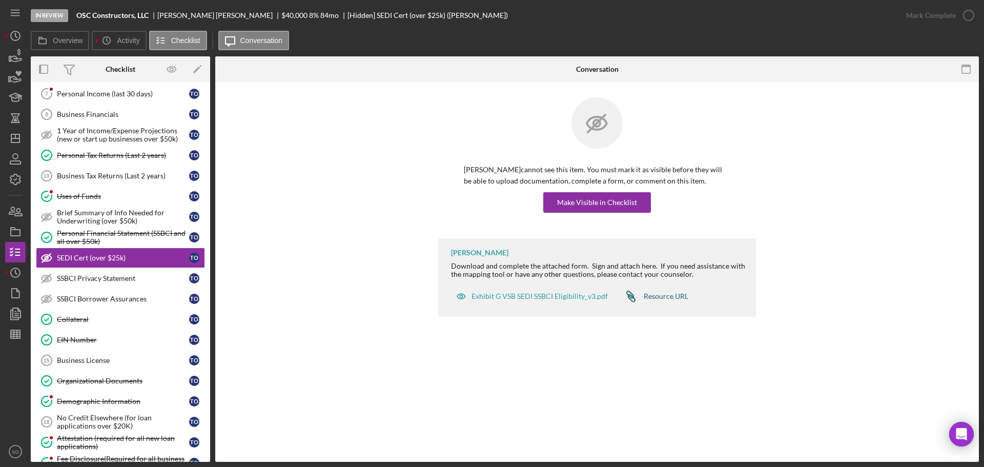
click at [660, 295] on div "Resource URL" at bounding box center [666, 296] width 45 height 8
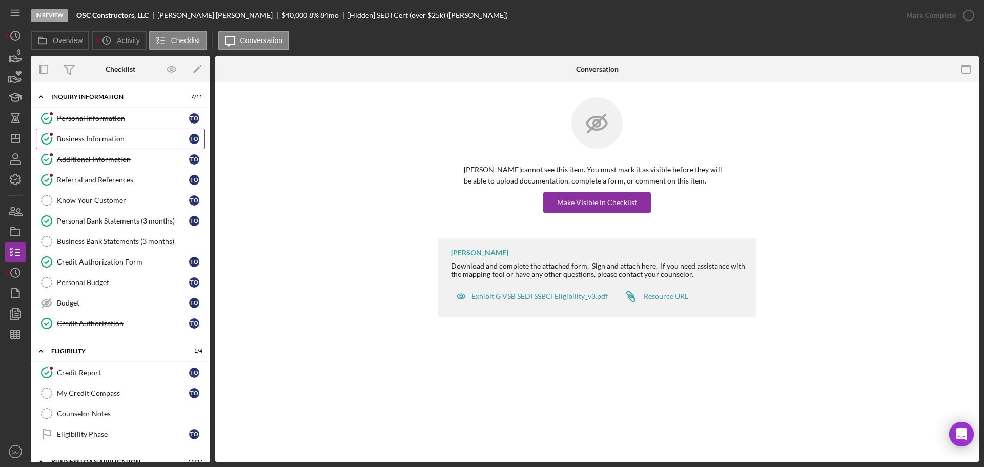
click at [102, 137] on div "Business Information" at bounding box center [123, 139] width 132 height 8
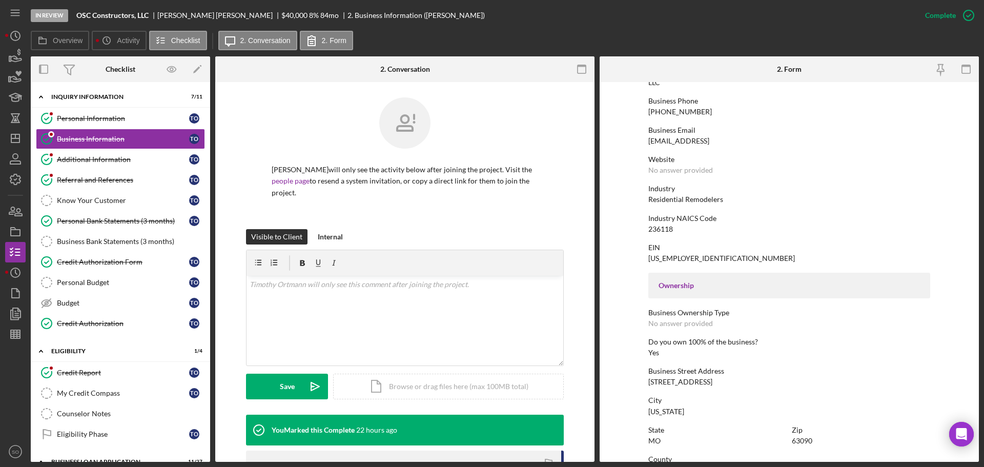
scroll to position [205, 0]
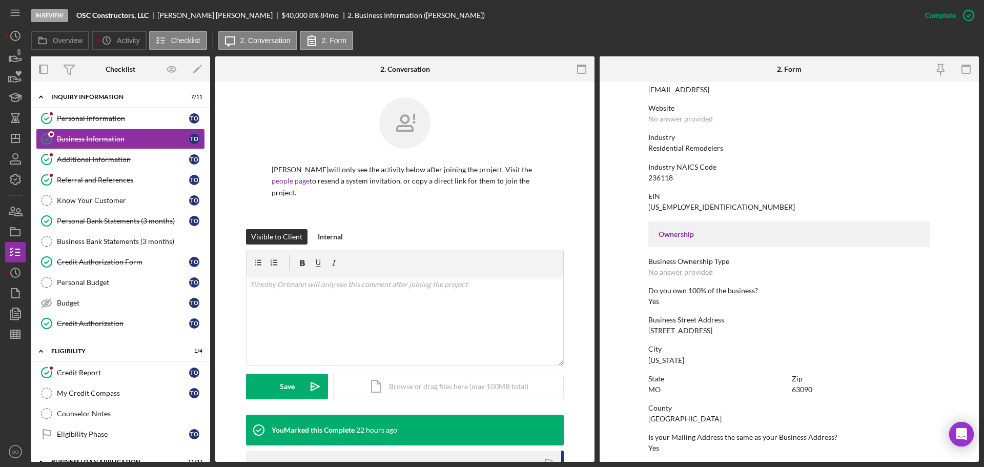
click at [685, 334] on div "2112 E 5th Street" at bounding box center [681, 331] width 64 height 8
click at [685, 333] on div "2112 E 5th Street" at bounding box center [681, 331] width 64 height 8
copy div "2112 E 5th Street"
click at [666, 360] on div "Washington" at bounding box center [667, 360] width 36 height 8
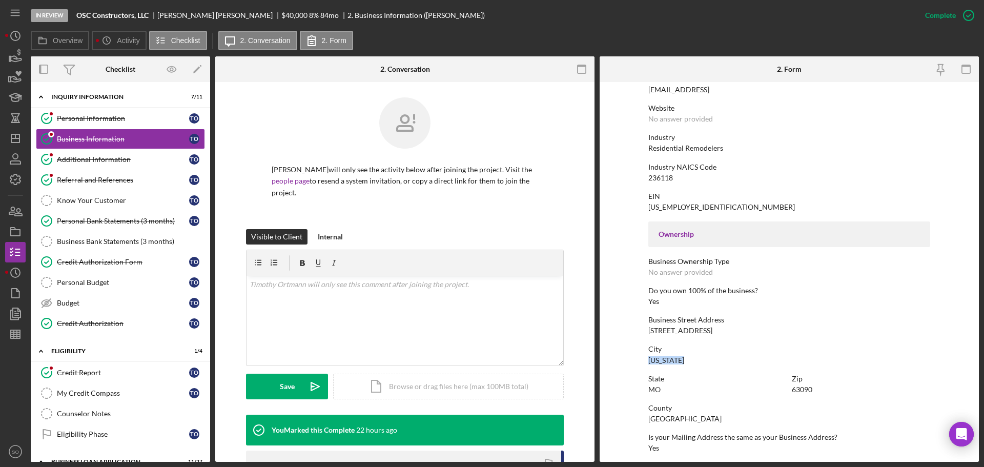
click at [666, 360] on div "Washington" at bounding box center [667, 360] width 36 height 8
copy div "Washington"
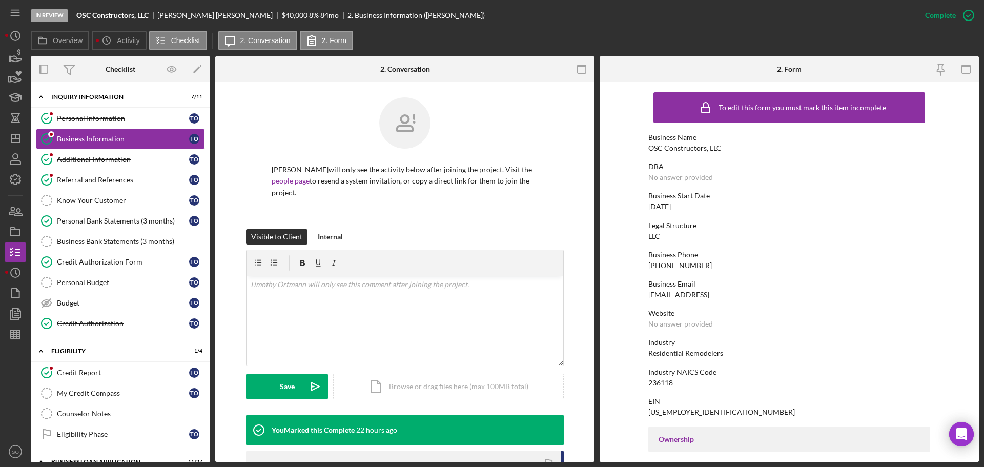
click at [700, 151] on div "OSC Constructors, LLC" at bounding box center [685, 148] width 73 height 8
copy div "OSC Constructors, LLC"
click at [140, 255] on link "Credit Authorization Form Credit Authorization Form T O" at bounding box center [120, 262] width 169 height 21
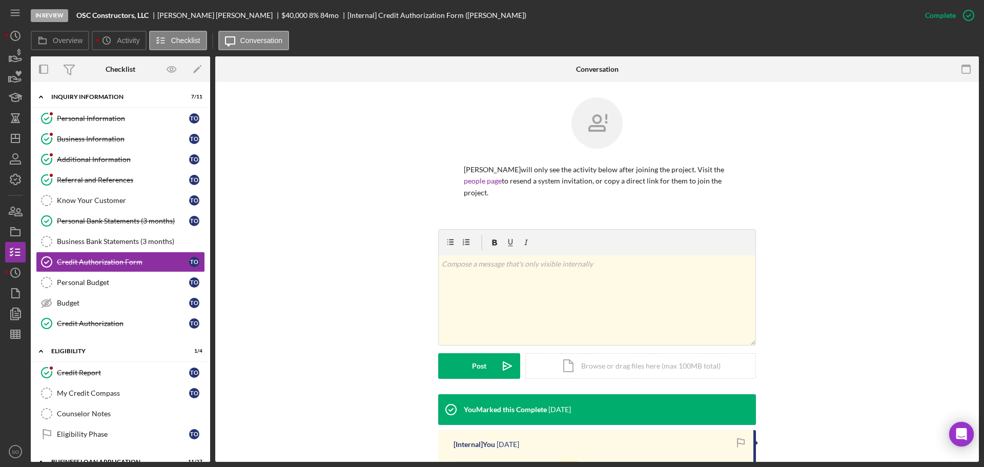
scroll to position [194, 0]
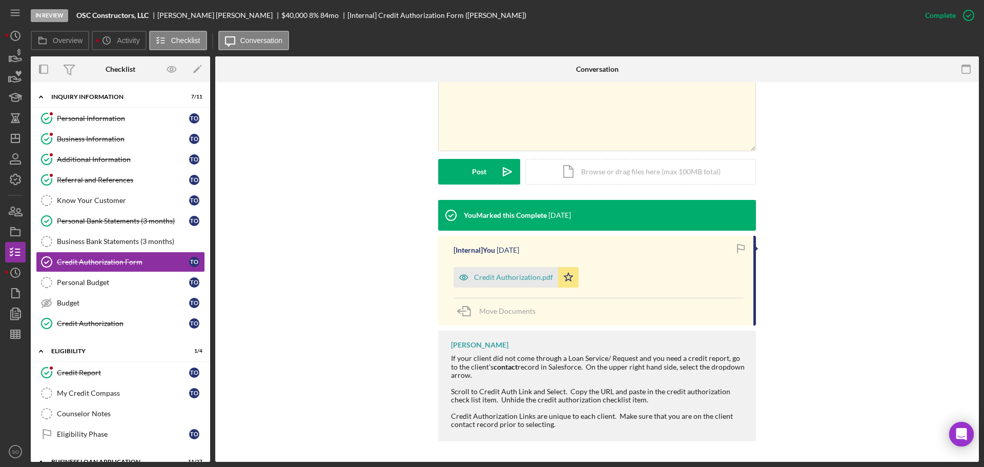
drag, startPoint x: 525, startPoint y: 275, endPoint x: 639, endPoint y: 279, distance: 113.4
click at [527, 276] on div "Credit Authorization.pdf" at bounding box center [513, 277] width 79 height 8
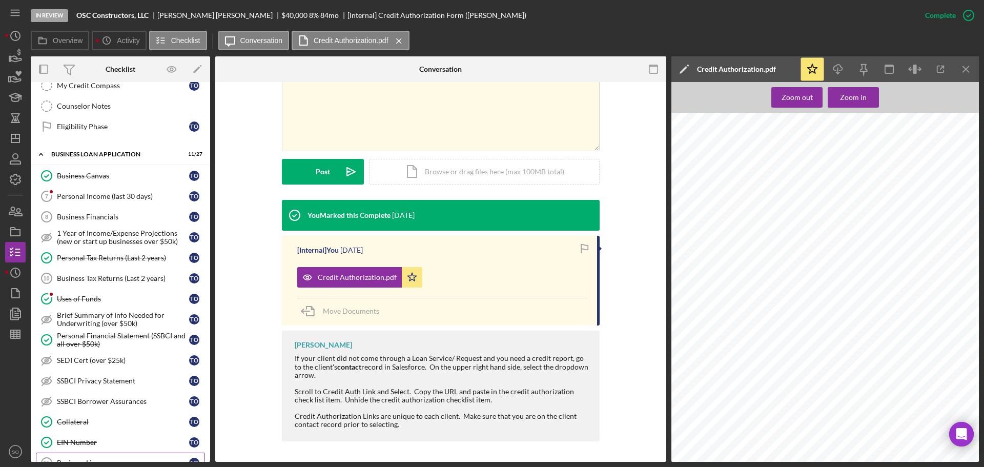
scroll to position [461, 0]
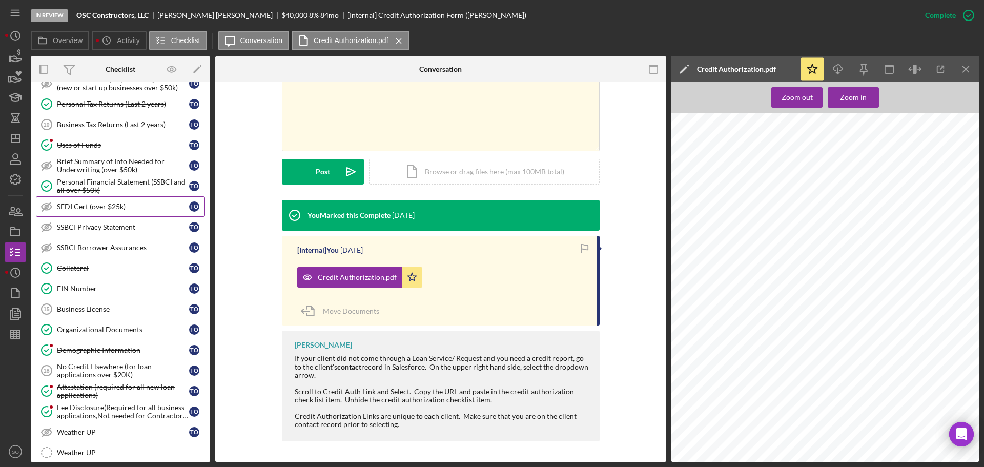
click at [102, 204] on div "SEDI Cert (over $25k)" at bounding box center [123, 207] width 132 height 8
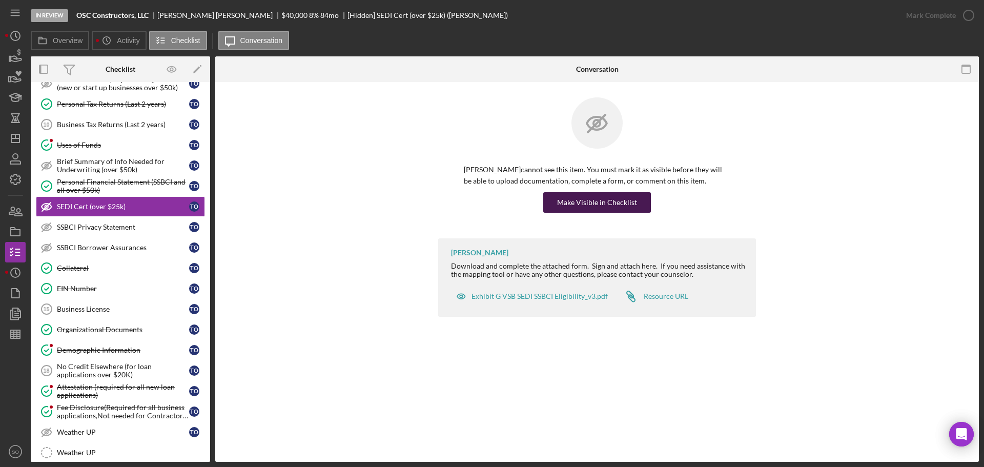
click at [628, 197] on div "Make Visible in Checklist" at bounding box center [597, 202] width 80 height 21
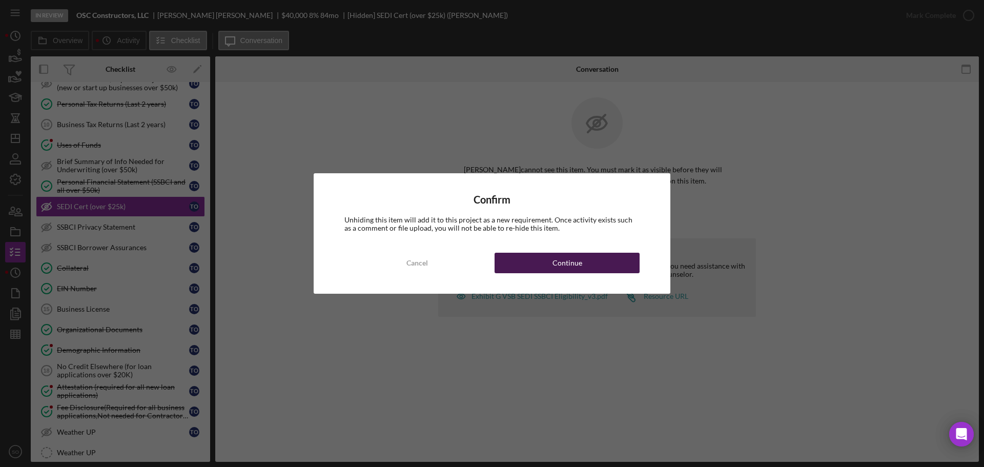
click at [600, 267] on button "Continue" at bounding box center [567, 263] width 145 height 21
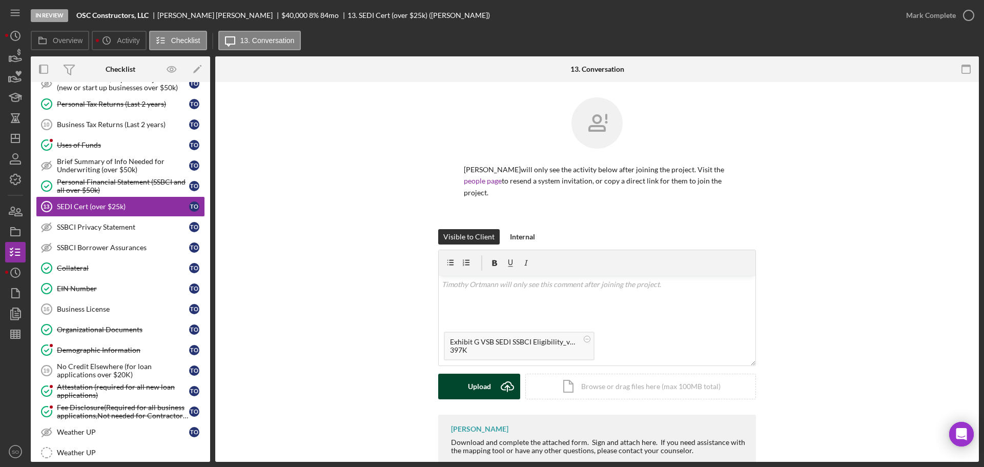
click at [462, 385] on button "Upload Icon/Upload" at bounding box center [479, 387] width 82 height 26
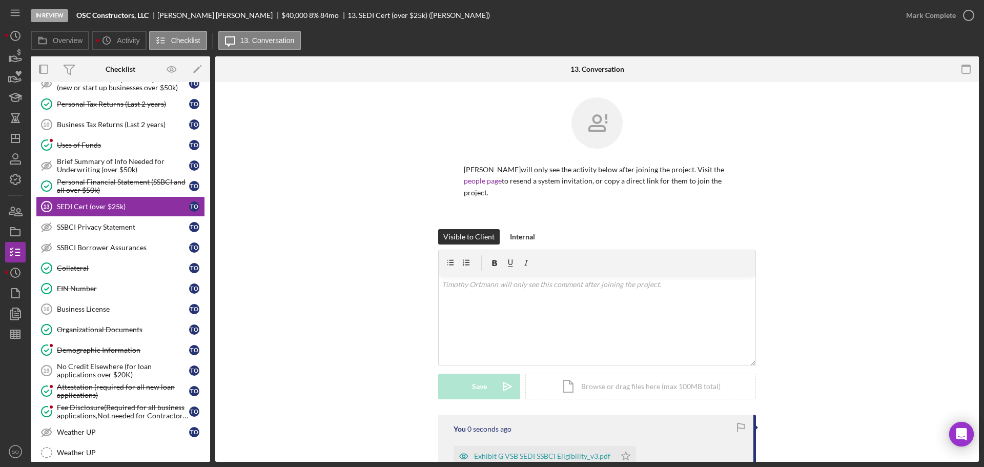
scroll to position [147, 0]
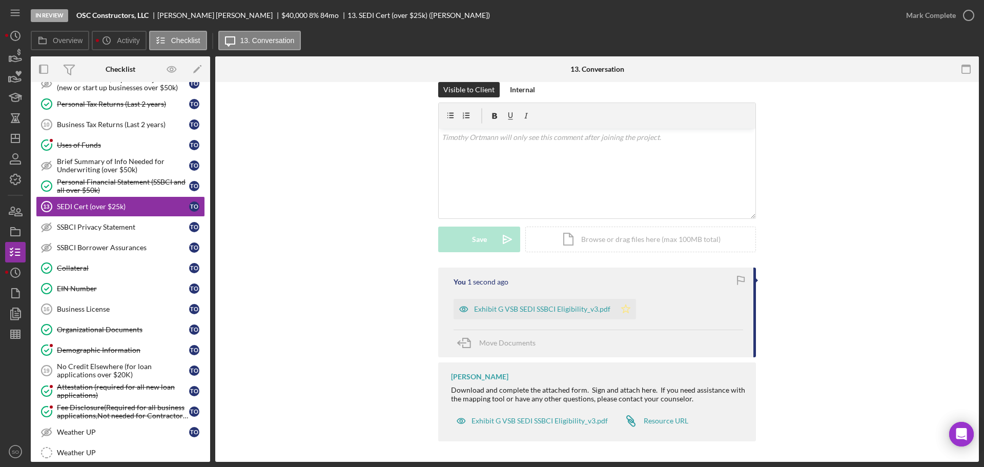
click at [624, 313] on polygon "button" at bounding box center [626, 309] width 9 height 8
click at [927, 18] on div "Mark Complete" at bounding box center [931, 15] width 50 height 21
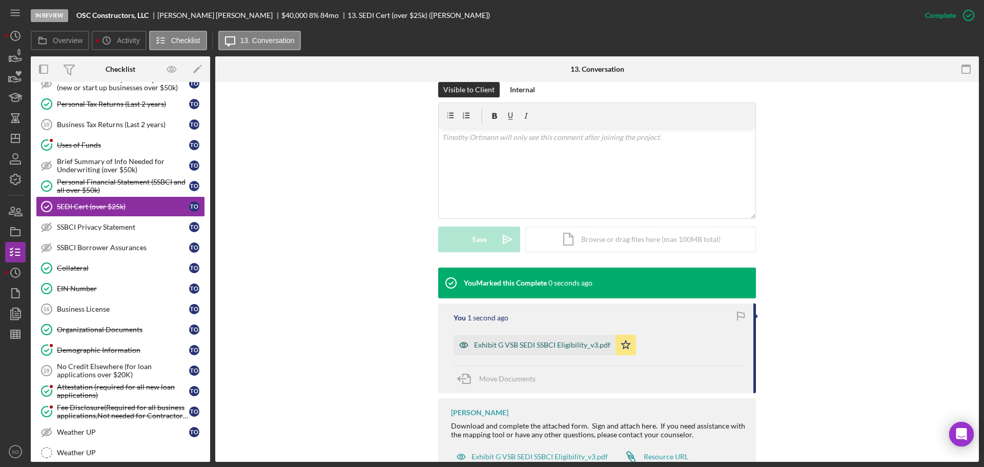
click at [588, 343] on div "Exhibit G VSB SEDI SSBCI Eligibility_v3.pdf" at bounding box center [542, 345] width 136 height 8
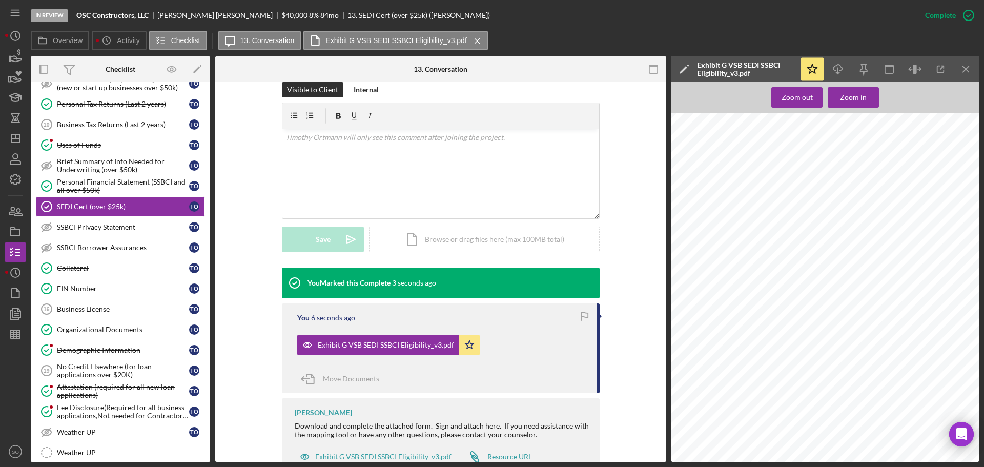
scroll to position [471, 0]
drag, startPoint x: 122, startPoint y: 224, endPoint x: 177, endPoint y: 239, distance: 57.3
click at [122, 224] on div "SSBCI Privacy Statement" at bounding box center [123, 227] width 132 height 8
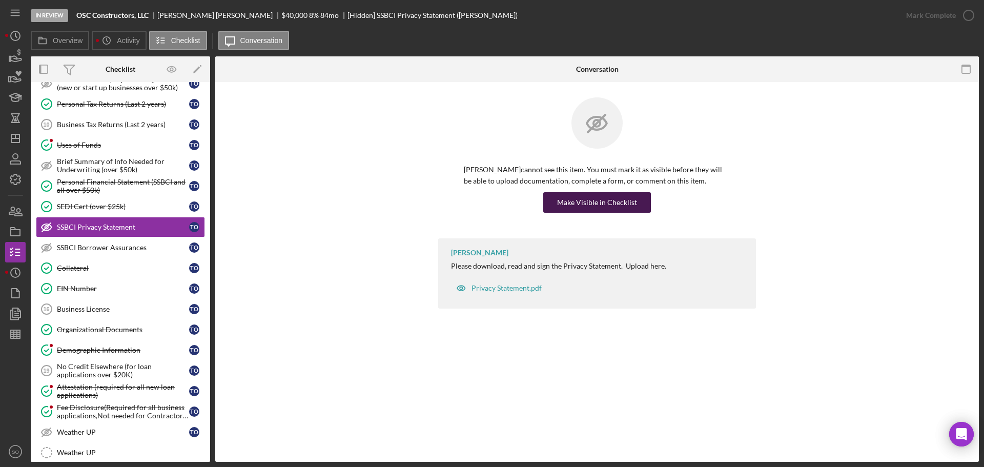
click at [557, 202] on button "Make Visible in Checklist" at bounding box center [597, 202] width 108 height 21
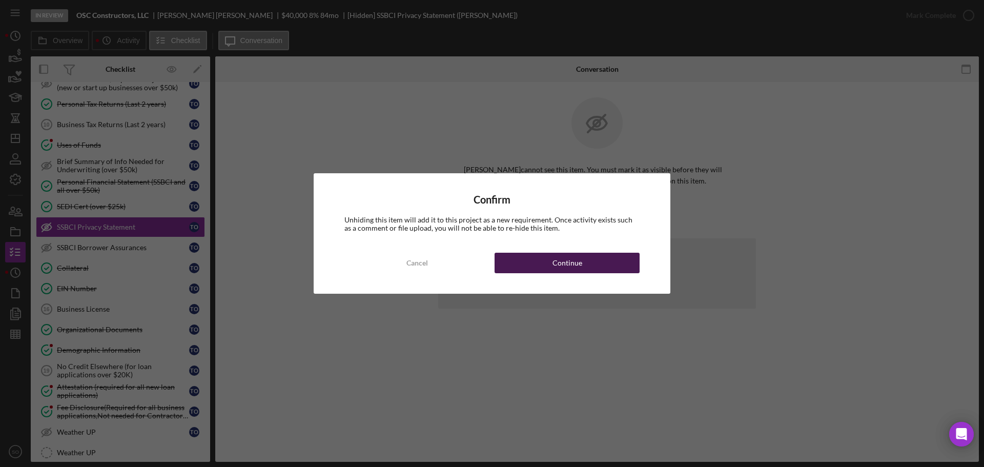
click at [558, 269] on div "Continue" at bounding box center [568, 263] width 30 height 21
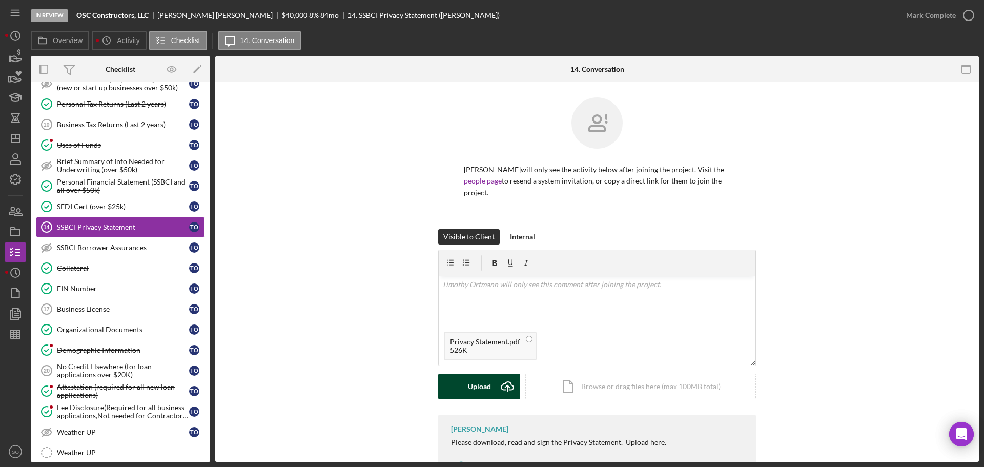
click at [477, 390] on div "Upload" at bounding box center [479, 387] width 23 height 26
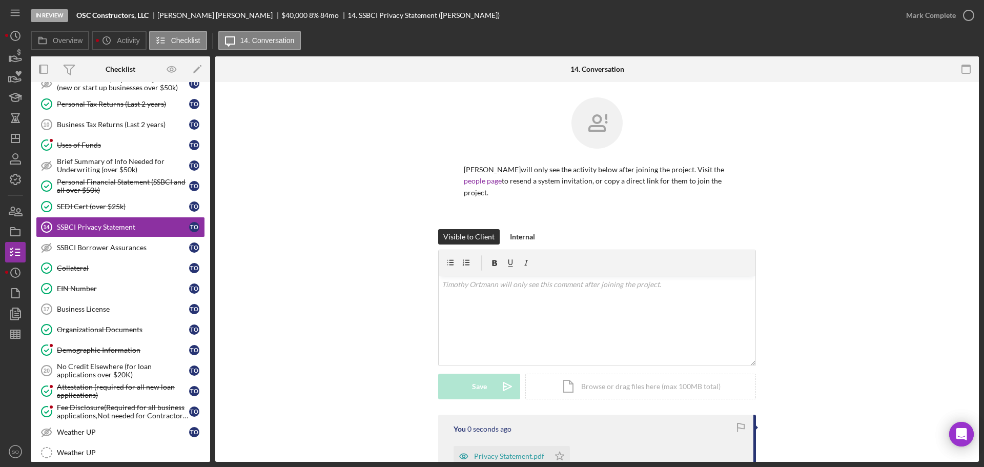
scroll to position [139, 0]
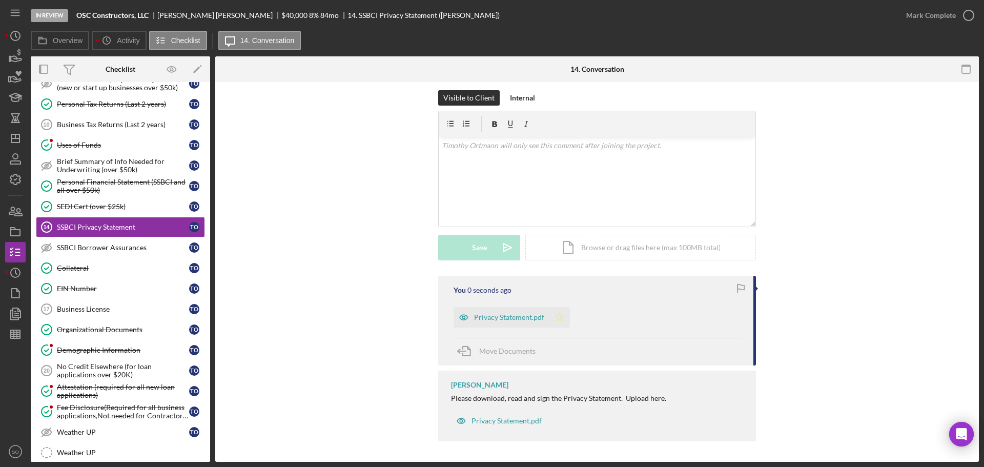
click at [560, 321] on polygon "button" at bounding box center [560, 317] width 9 height 8
click at [498, 310] on div "Privacy Statement.pdf" at bounding box center [502, 317] width 96 height 21
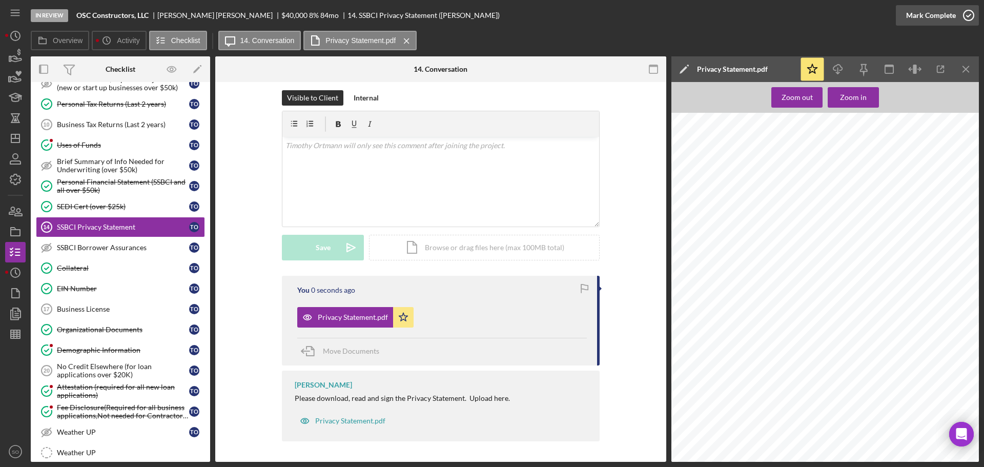
click at [915, 15] on div "Mark Complete" at bounding box center [931, 15] width 50 height 21
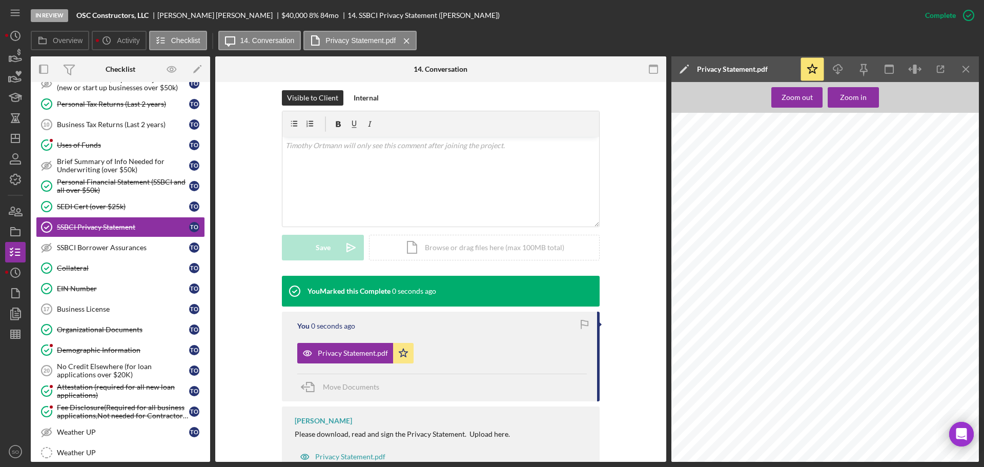
scroll to position [65, 0]
click at [92, 247] on div "SSBCI Borrower Assurances" at bounding box center [123, 248] width 132 height 8
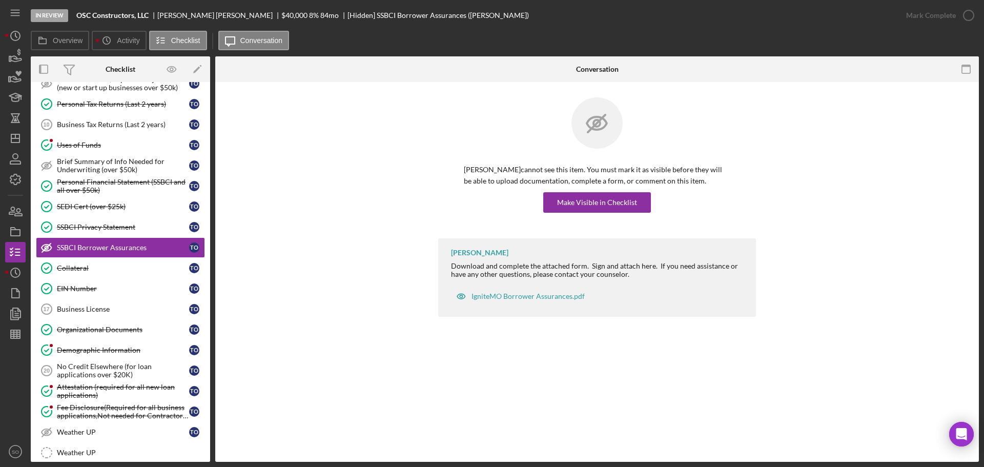
click at [580, 216] on div "Timothy Ortmann cannot see this item. You must mark it as visible before they w…" at bounding box center [597, 167] width 318 height 141
click at [581, 206] on div "Make Visible in Checklist" at bounding box center [597, 202] width 80 height 21
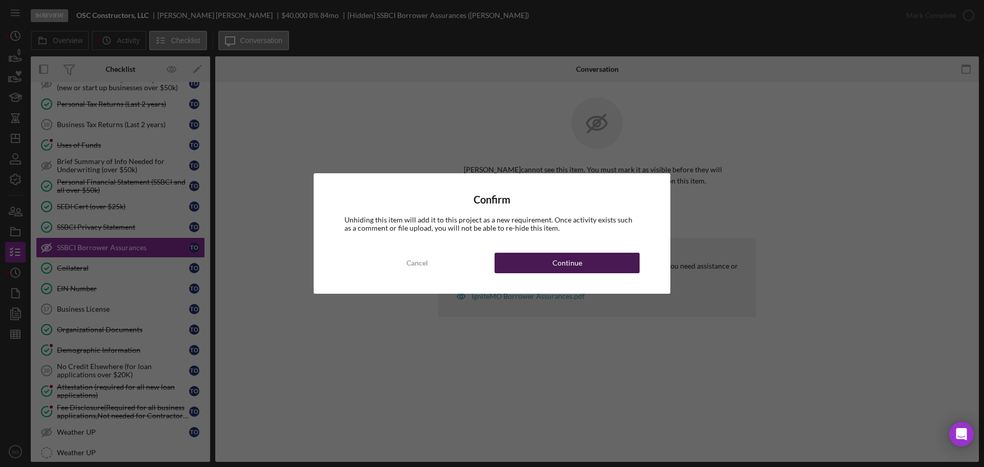
click at [585, 265] on button "Continue" at bounding box center [567, 263] width 145 height 21
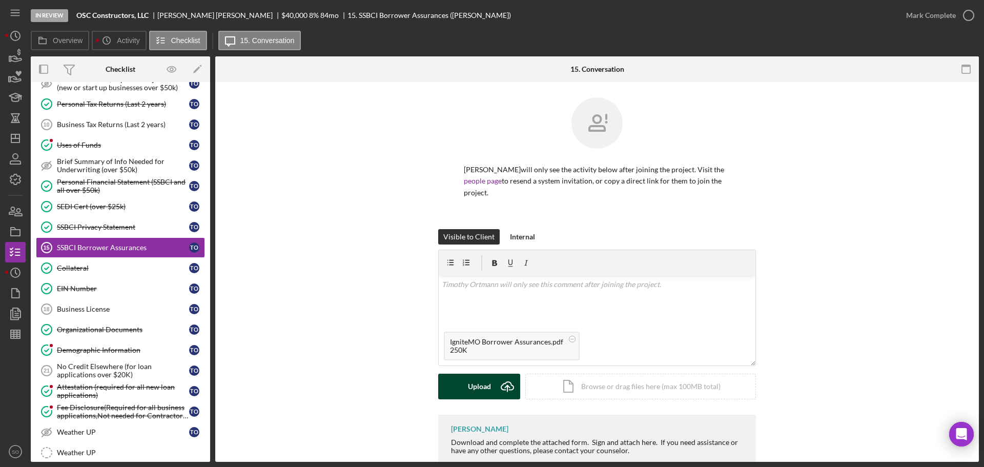
click at [484, 385] on div "Upload" at bounding box center [479, 387] width 23 height 26
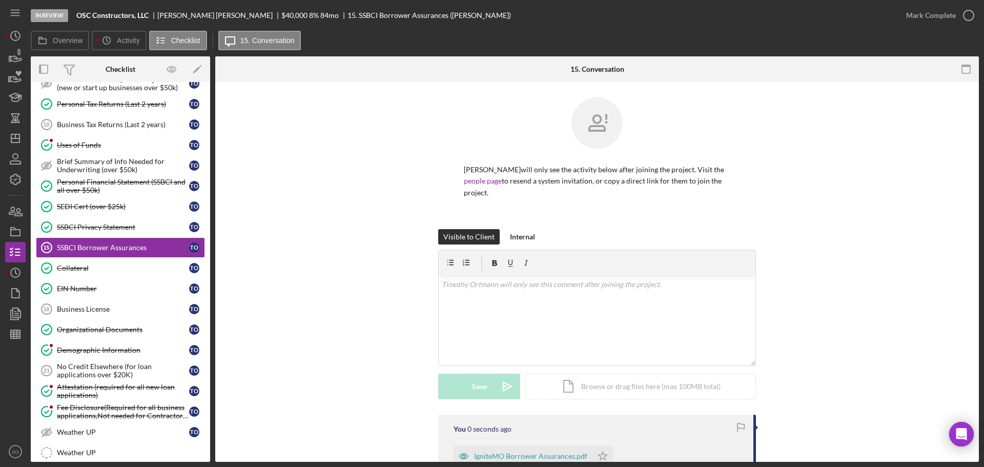
scroll to position [147, 0]
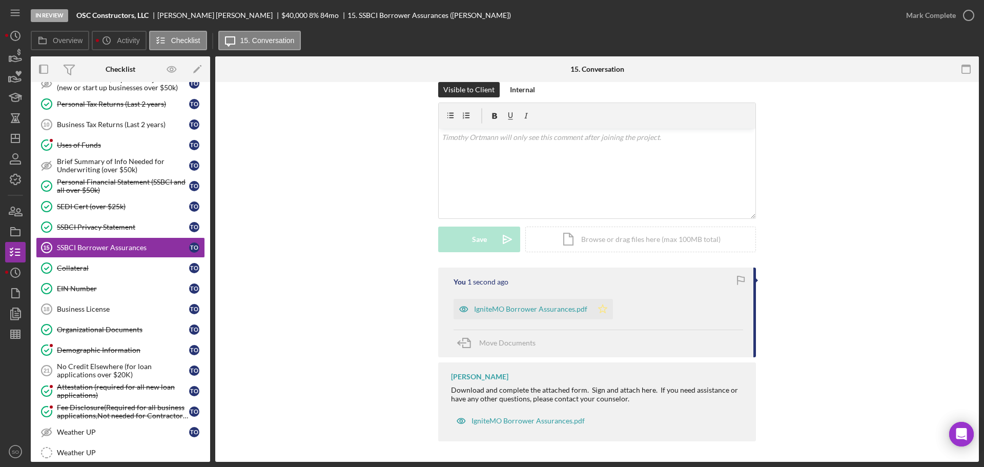
click at [599, 310] on icon "Icon/Star" at bounding box center [603, 309] width 21 height 21
click at [917, 16] on div "Mark Complete" at bounding box center [931, 15] width 50 height 21
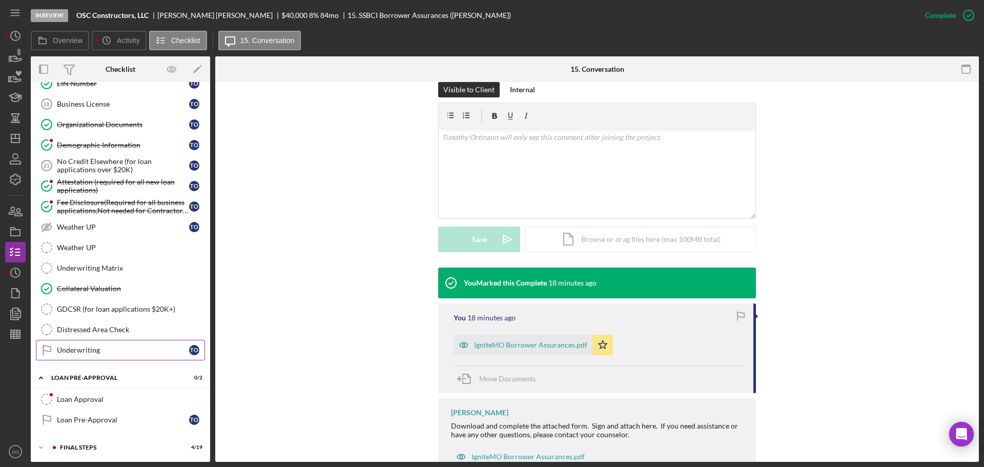
scroll to position [691, 0]
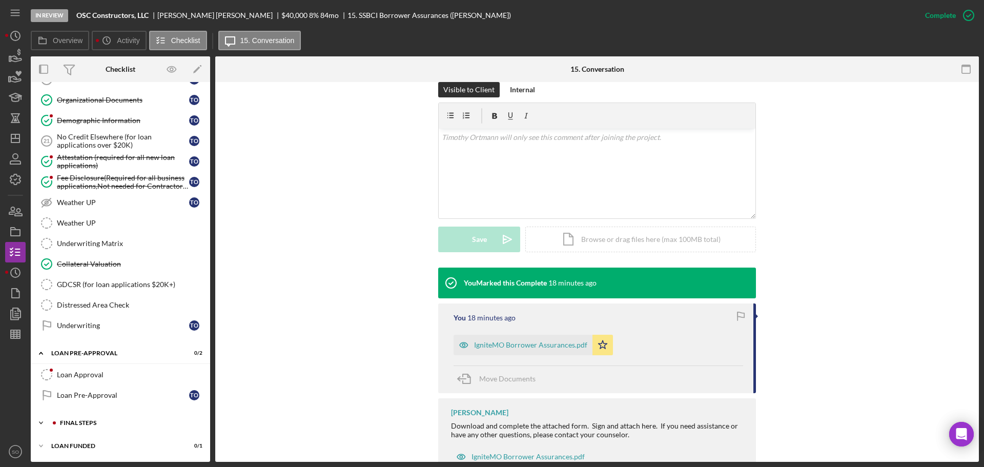
click at [126, 432] on div "Icon/Expander FINAL STEPS 4 / 19" at bounding box center [120, 423] width 179 height 21
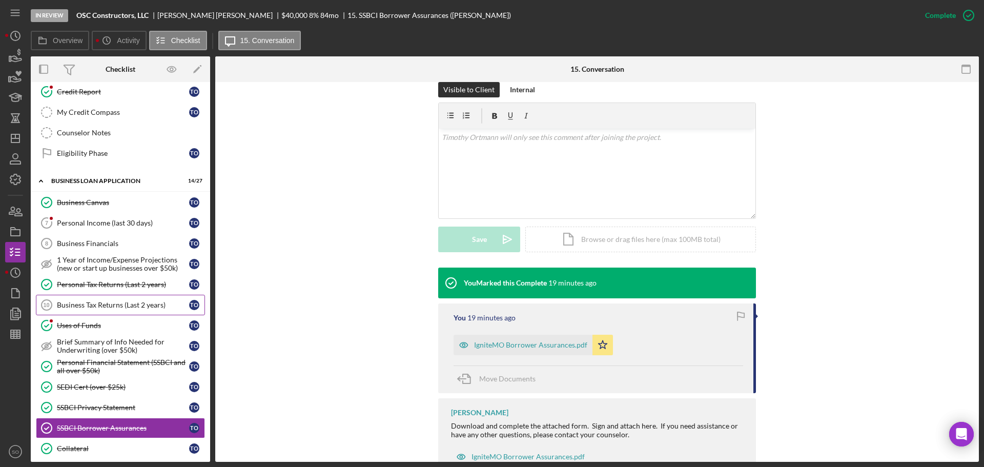
scroll to position [332, 0]
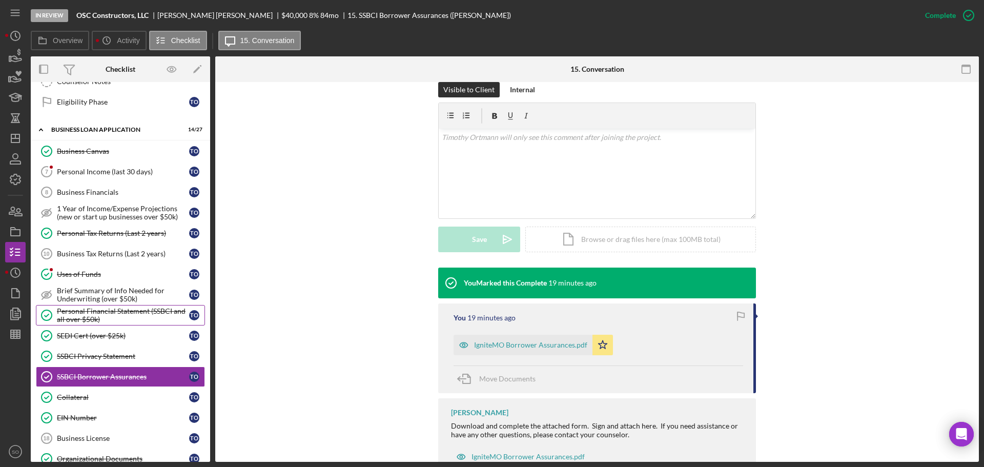
click at [119, 313] on div "Personal Financial Statement (SSBCI and all over $50k)" at bounding box center [123, 315] width 132 height 16
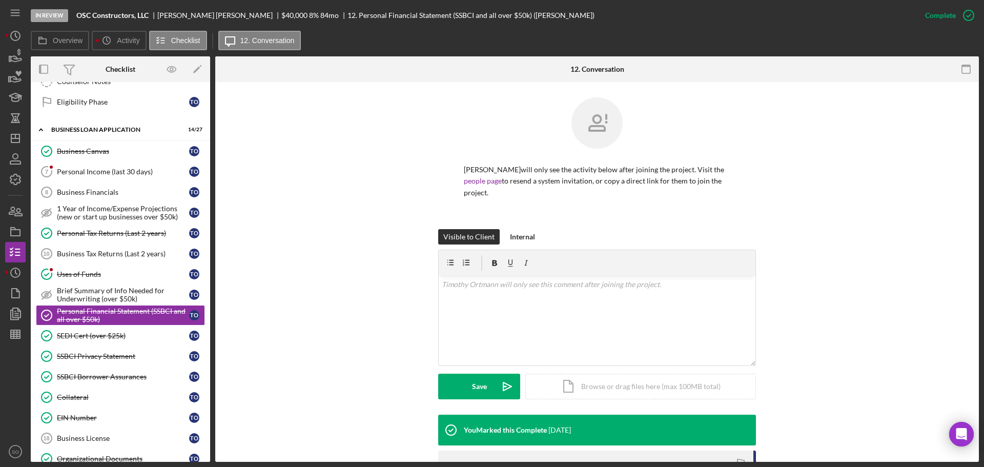
scroll to position [183, 0]
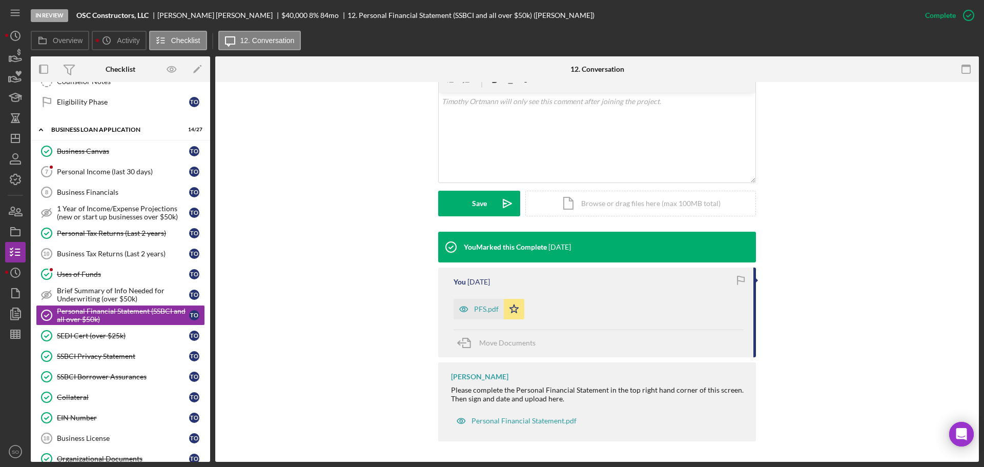
click at [482, 309] on div "PFS.pdf" at bounding box center [486, 309] width 25 height 8
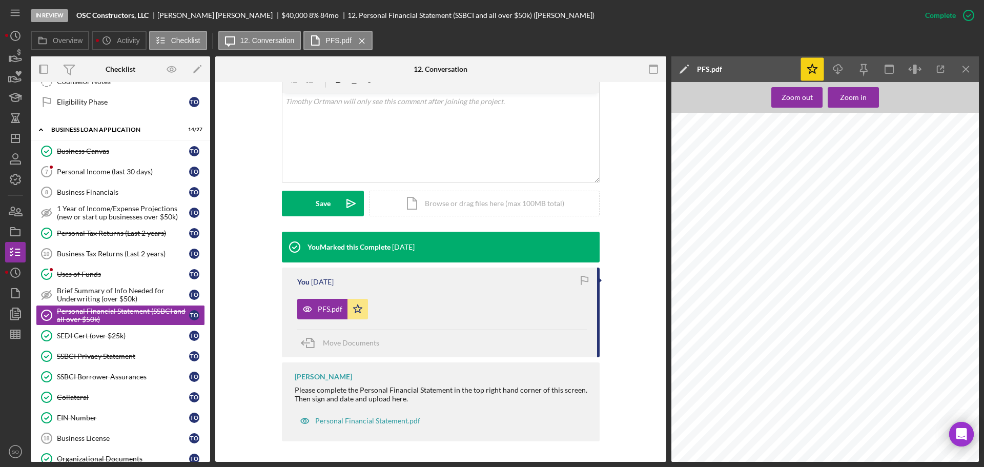
click at [817, 70] on icon "Icon/Star" at bounding box center [812, 69] width 23 height 23
click at [812, 72] on polygon "button" at bounding box center [813, 68] width 10 height 9
click at [842, 69] on icon "Icon/Download" at bounding box center [838, 69] width 23 height 23
click at [338, 200] on icon "Icon/Upload" at bounding box center [351, 204] width 26 height 26
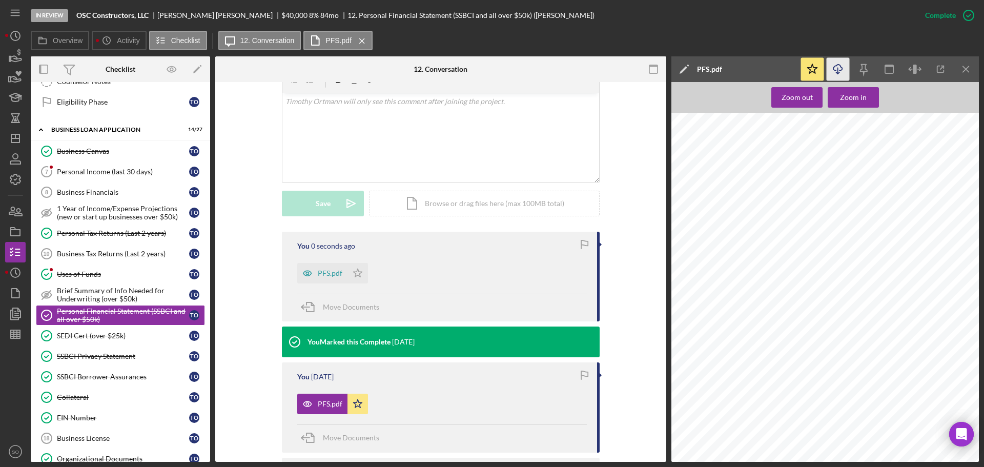
scroll to position [278, 0]
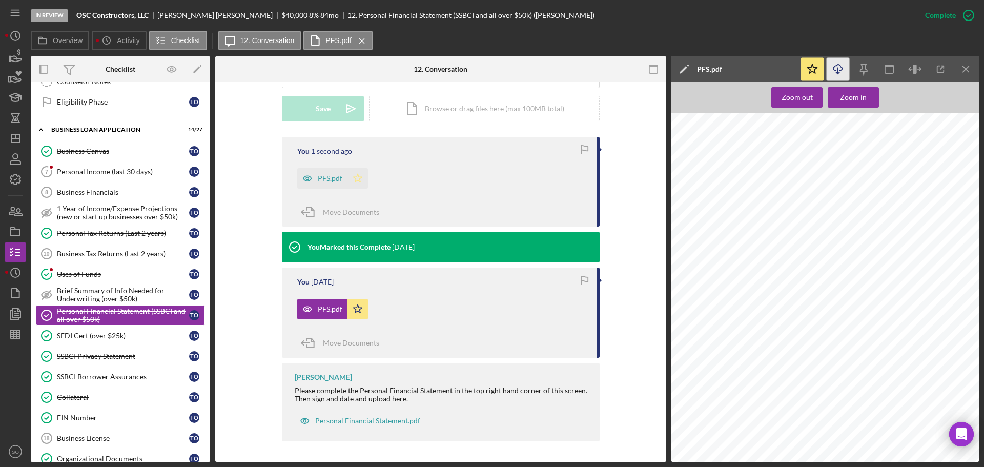
click at [356, 177] on icon "Icon/Star" at bounding box center [358, 178] width 21 height 21
click at [965, 71] on icon "Icon/Menu Close" at bounding box center [966, 69] width 23 height 23
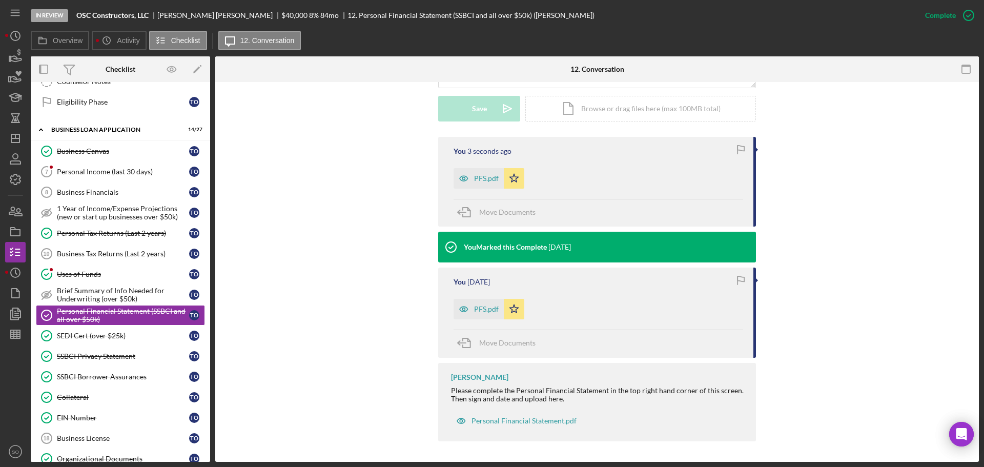
click at [482, 181] on div "PFS.pdf" at bounding box center [486, 178] width 25 height 8
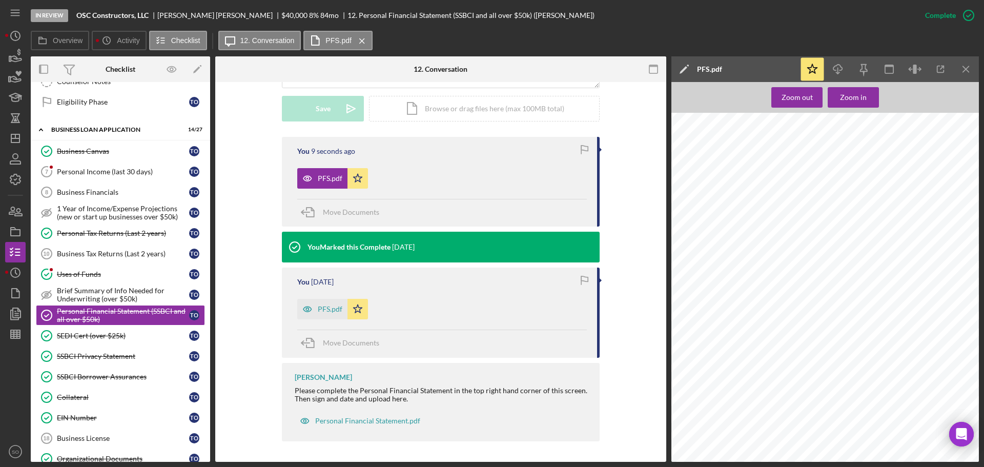
scroll to position [60, 0]
click at [335, 343] on span "Move Documents" at bounding box center [351, 342] width 56 height 9
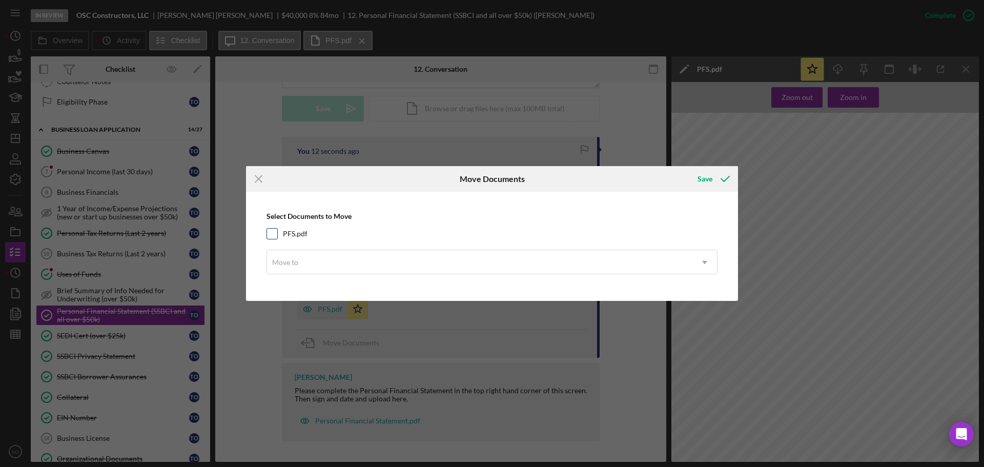
click at [277, 239] on div "Select Documents to Move PFS.pdf Move to Icon/Dropdown Arrow" at bounding box center [492, 246] width 482 height 99
click at [275, 235] on input "PFS.pdf" at bounding box center [272, 234] width 10 height 10
checkbox input "true"
click at [331, 265] on div "Move to" at bounding box center [480, 263] width 426 height 24
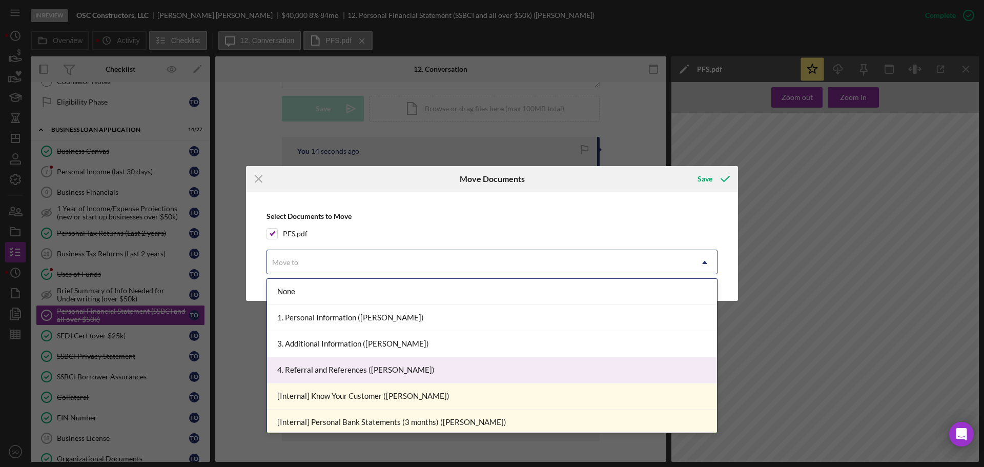
scroll to position [256, 0]
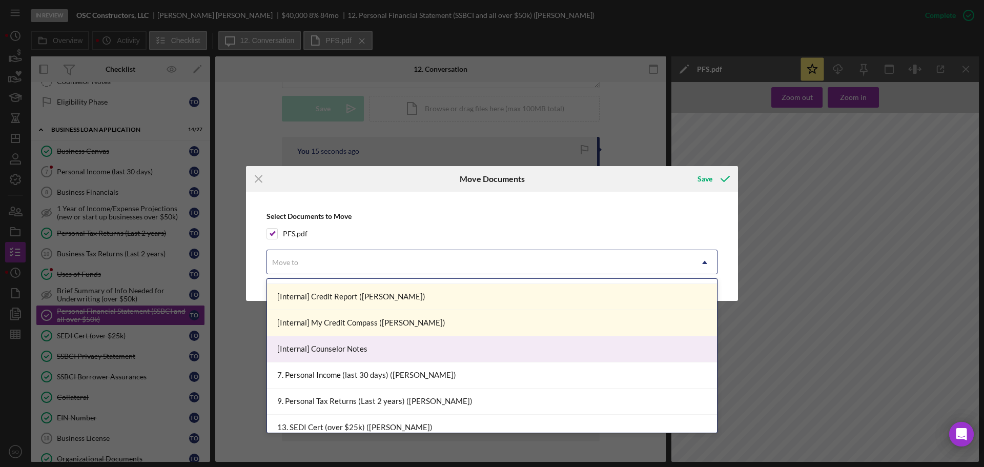
click at [382, 353] on div "[Internal] Counselor Notes" at bounding box center [492, 349] width 450 height 26
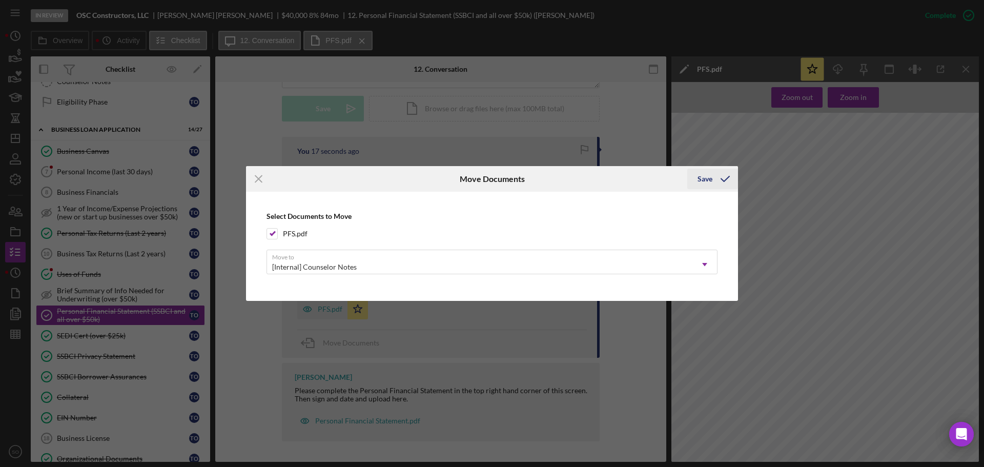
click at [712, 181] on div "Save" at bounding box center [705, 179] width 15 height 21
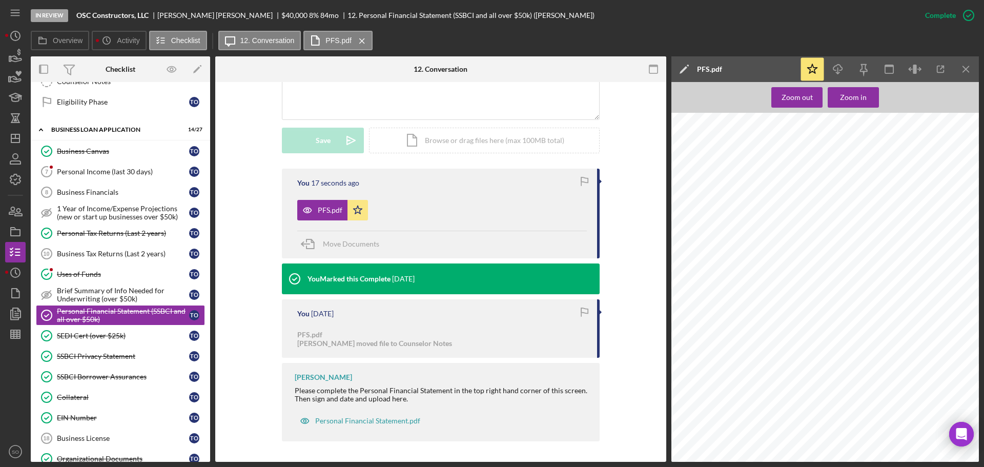
scroll to position [246, 0]
